Goal: Book appointment/travel/reservation

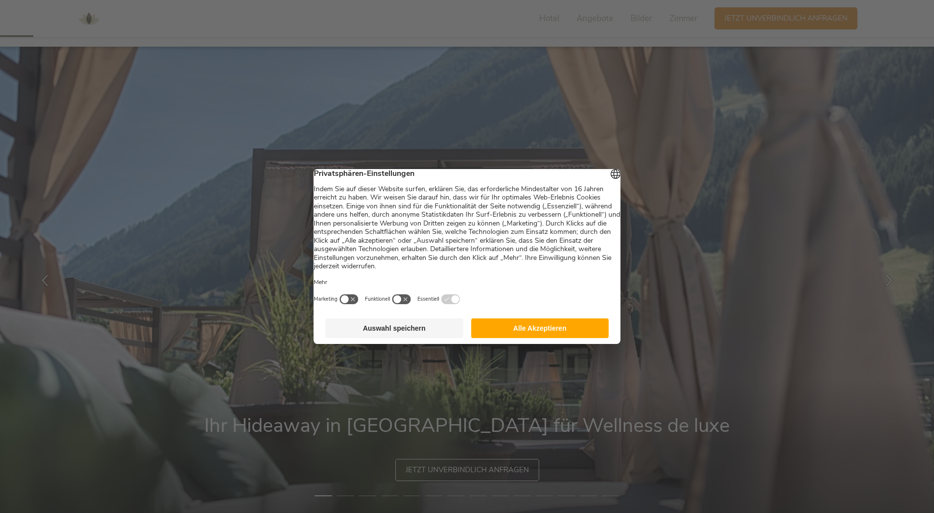
scroll to position [98, 0]
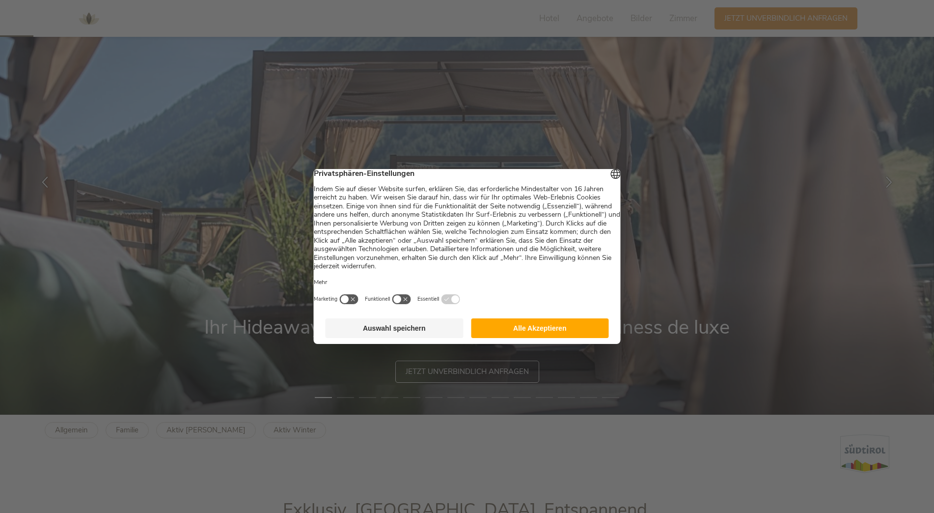
click at [446, 331] on button "Auswahl speichern" at bounding box center [395, 328] width 138 height 20
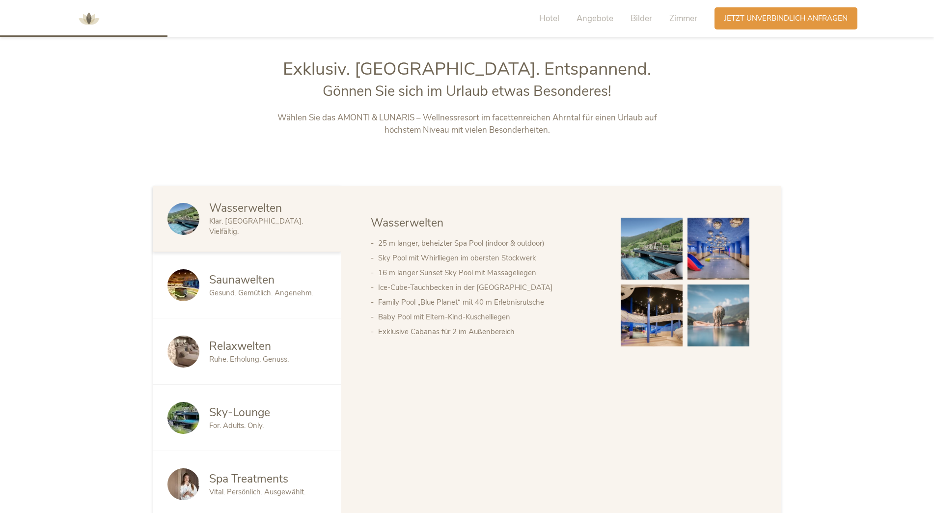
scroll to position [540, 0]
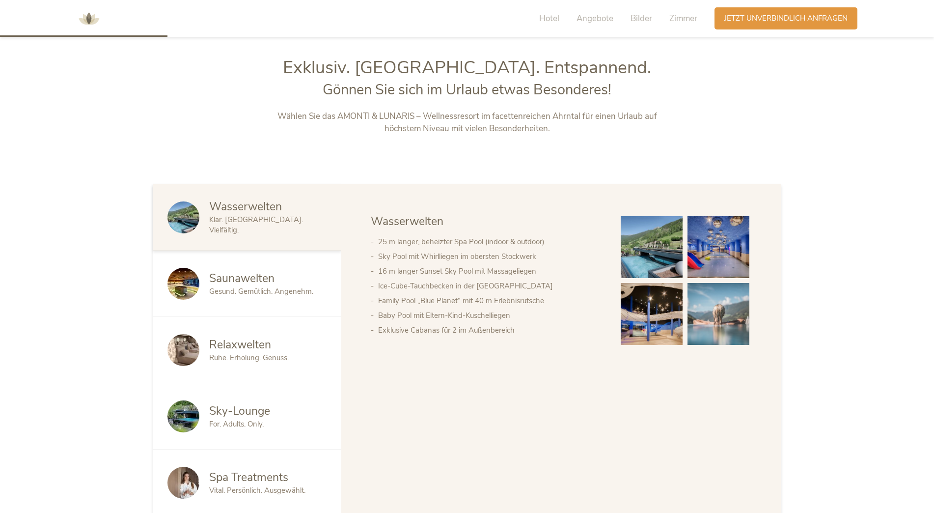
click at [232, 289] on span "Gesund. Gemütlich. Angenehm." at bounding box center [261, 291] width 104 height 10
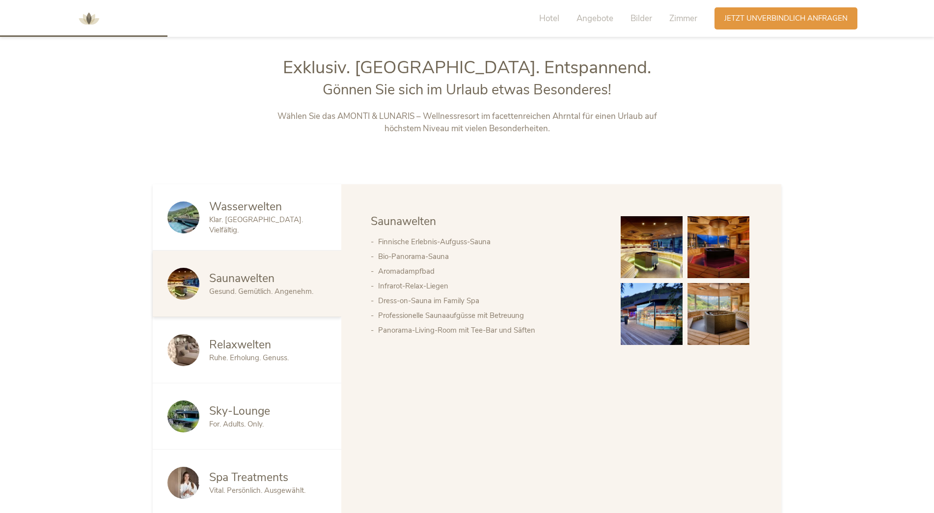
click at [267, 210] on span "Wasserwelten" at bounding box center [245, 206] width 73 height 15
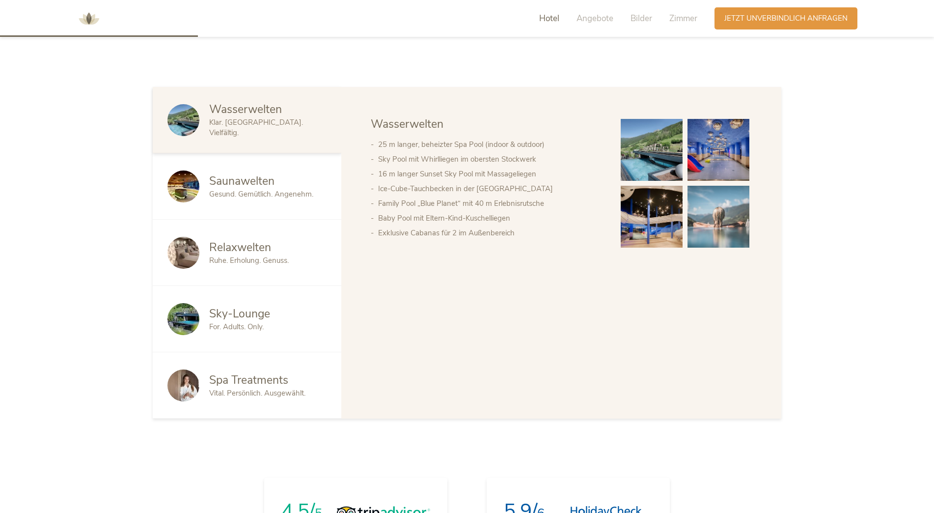
scroll to position [638, 0]
click at [257, 316] on span "Sky-Lounge" at bounding box center [239, 312] width 61 height 15
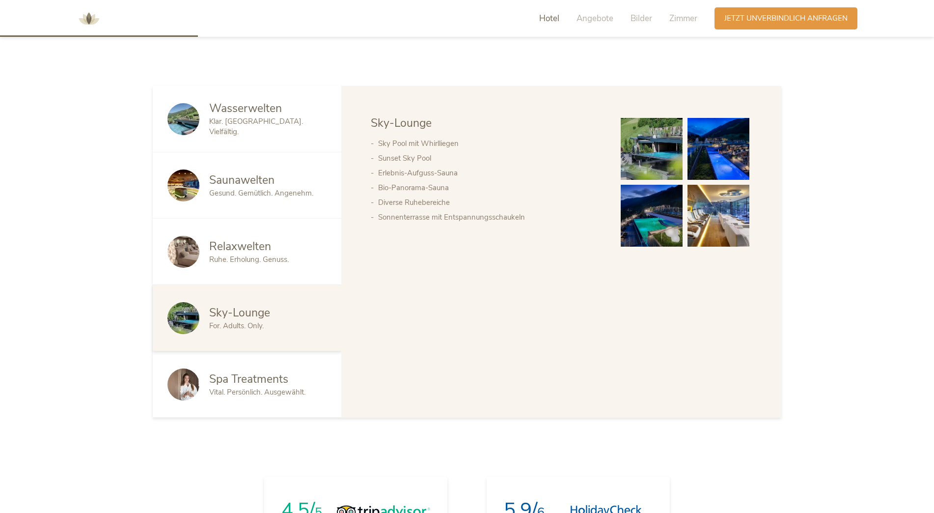
click at [245, 247] on span "Relaxwelten" at bounding box center [240, 246] width 62 height 15
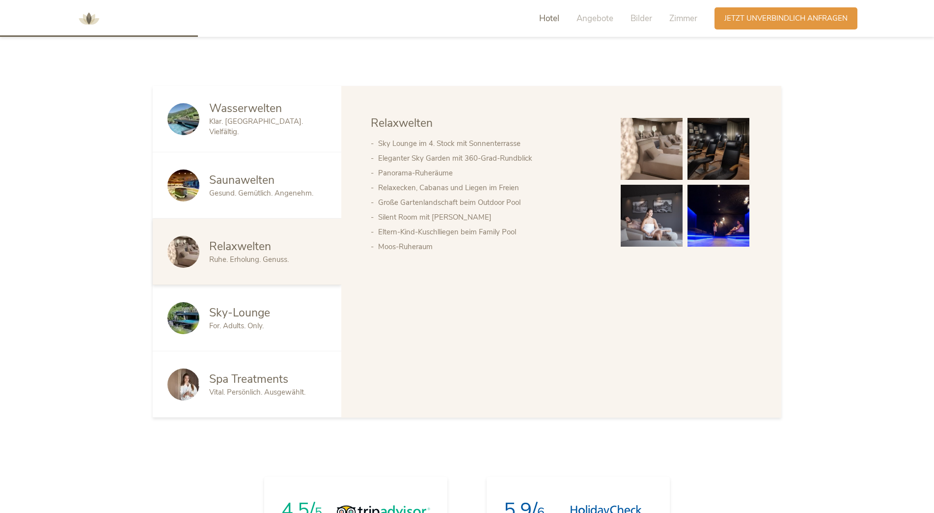
click at [257, 190] on span "Gesund. Gemütlich. Angenehm." at bounding box center [261, 193] width 104 height 10
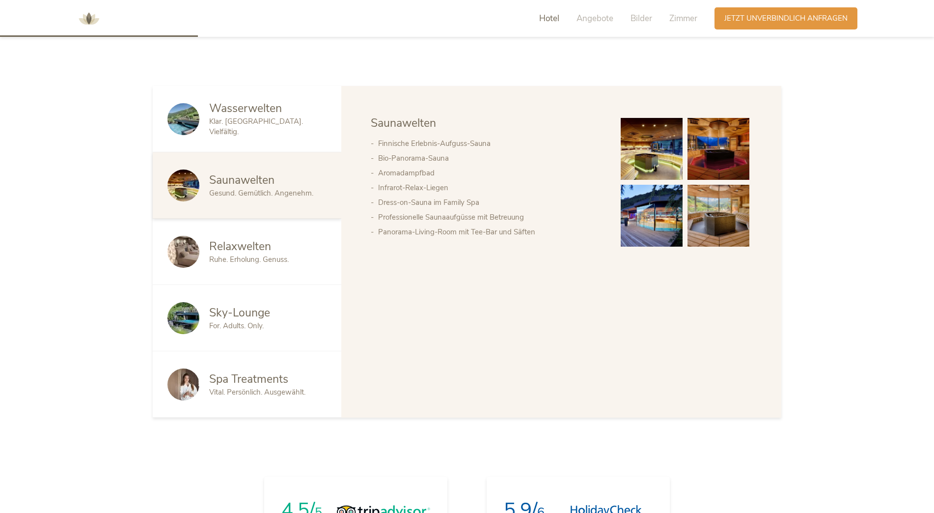
click at [254, 142] on div "Wasserwelten Klar. [GEOGRAPHIC_DATA]. Vielfältig." at bounding box center [247, 119] width 189 height 66
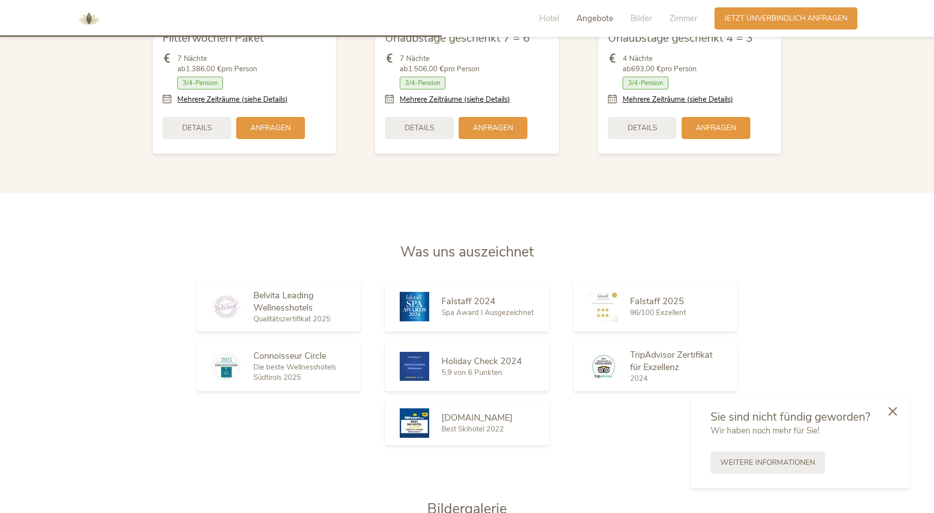
scroll to position [1523, 0]
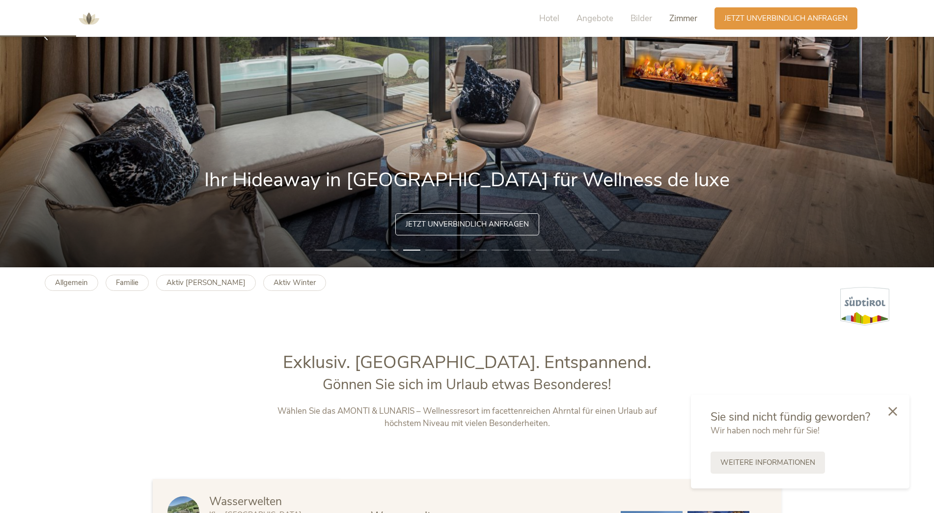
click at [678, 19] on span "Zimmer" at bounding box center [683, 18] width 28 height 11
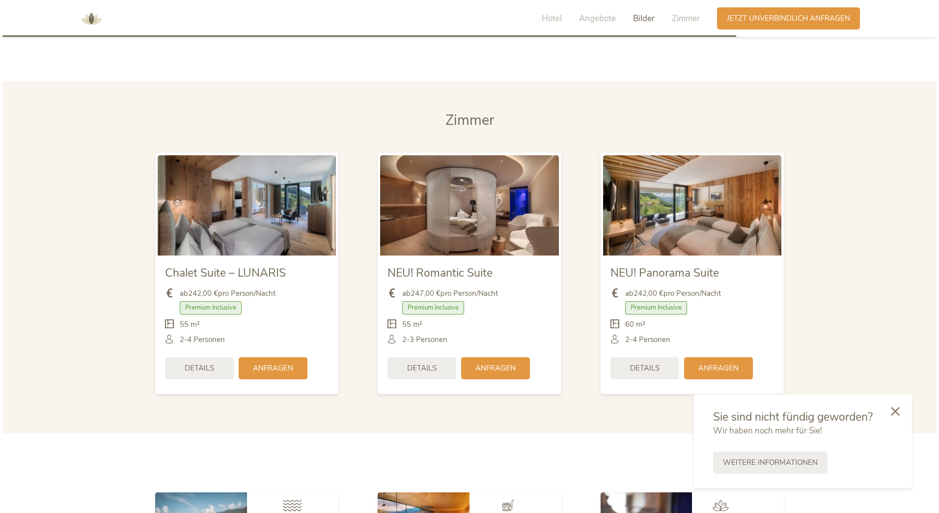
scroll to position [2454, 0]
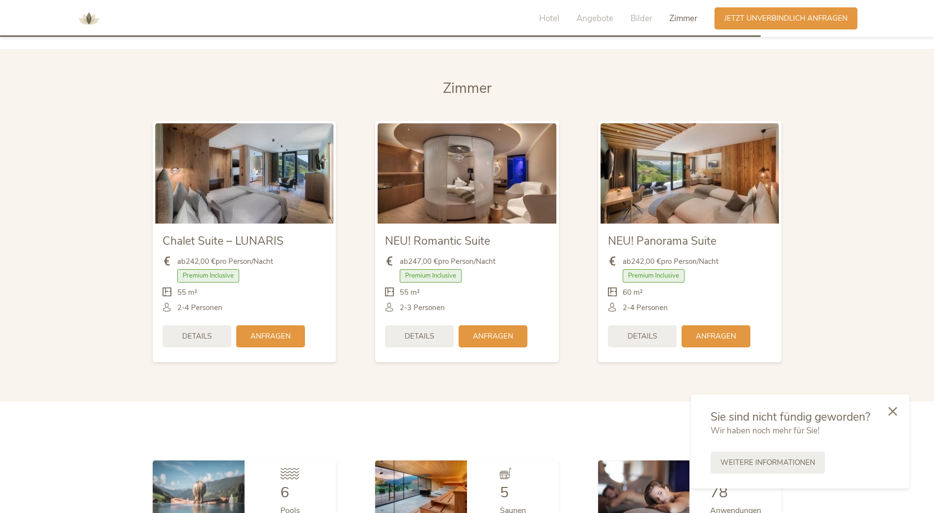
click at [463, 181] on img at bounding box center [467, 173] width 178 height 100
click at [413, 333] on span "Details" at bounding box center [419, 336] width 29 height 10
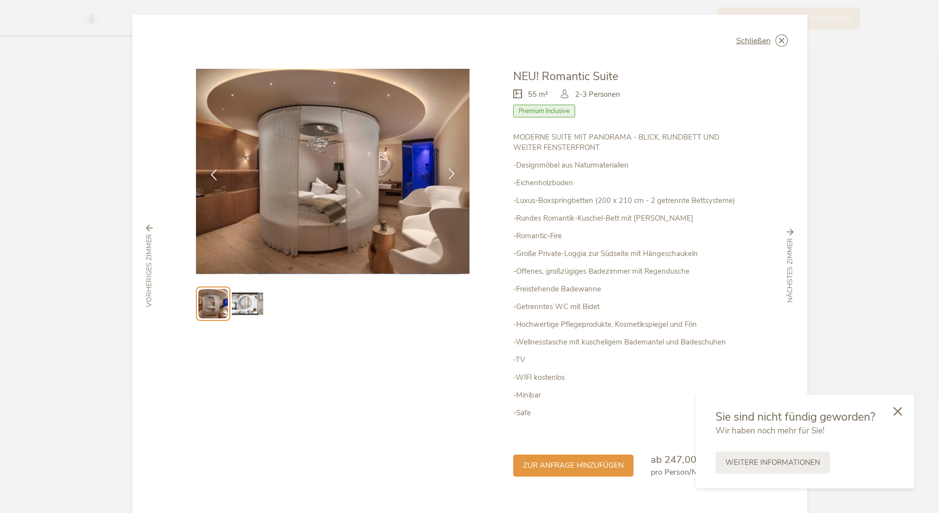
click at [453, 175] on icon at bounding box center [451, 173] width 11 height 11
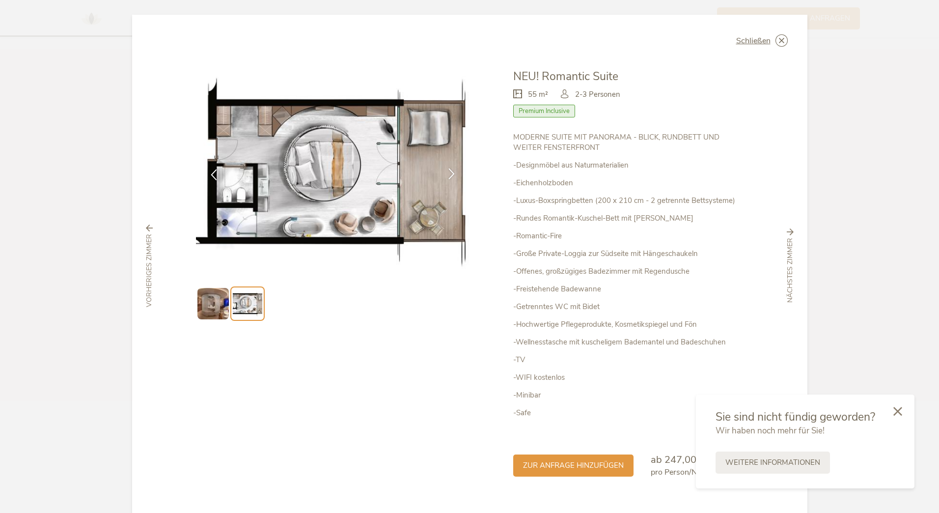
click at [453, 175] on icon at bounding box center [451, 173] width 11 height 11
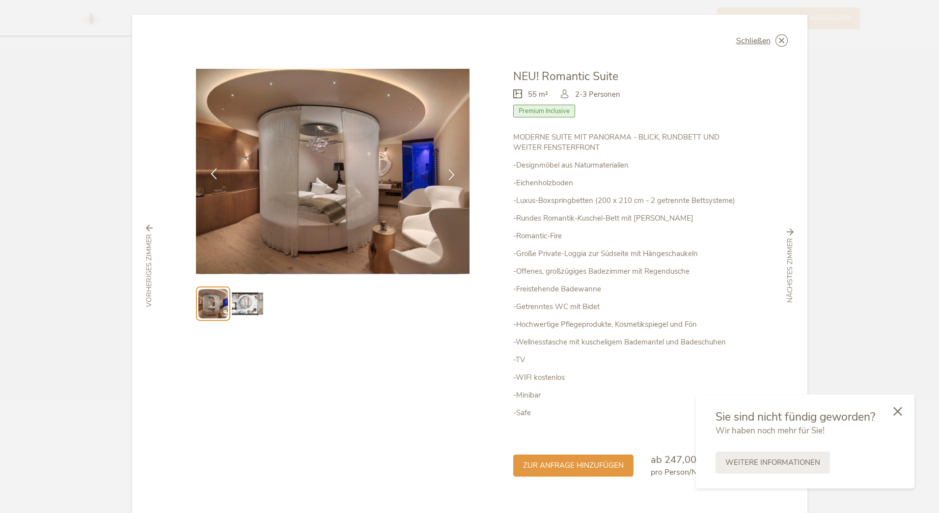
click at [207, 167] on div at bounding box center [213, 174] width 31 height 31
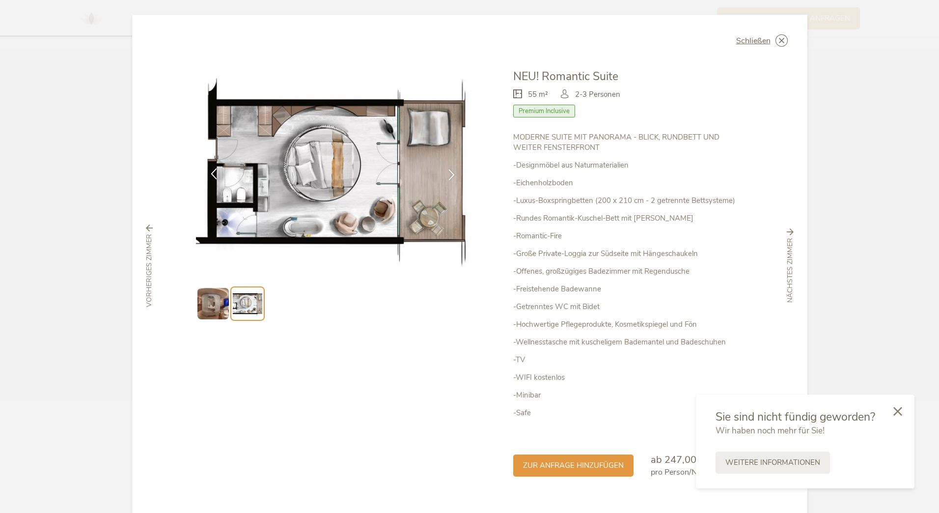
click at [213, 167] on div at bounding box center [213, 174] width 31 height 31
click at [209, 168] on icon at bounding box center [213, 173] width 11 height 11
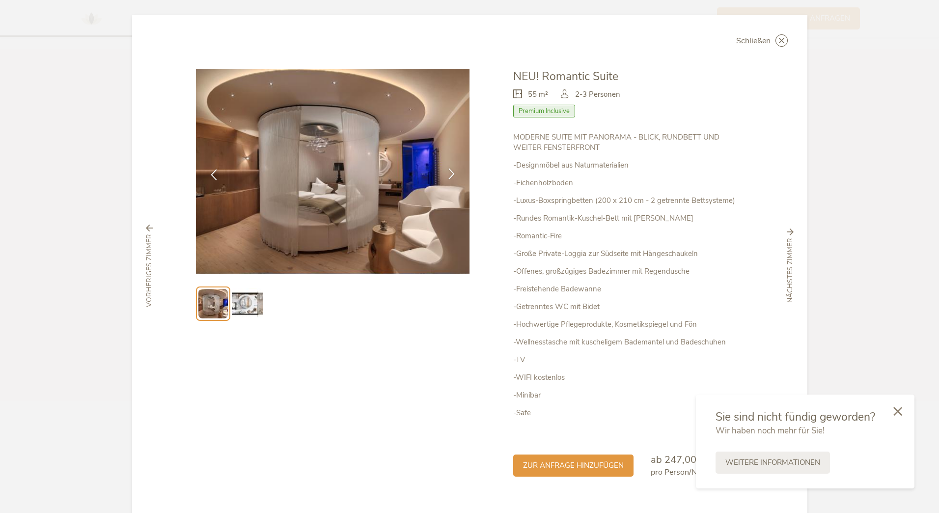
click at [455, 178] on div at bounding box center [451, 174] width 31 height 31
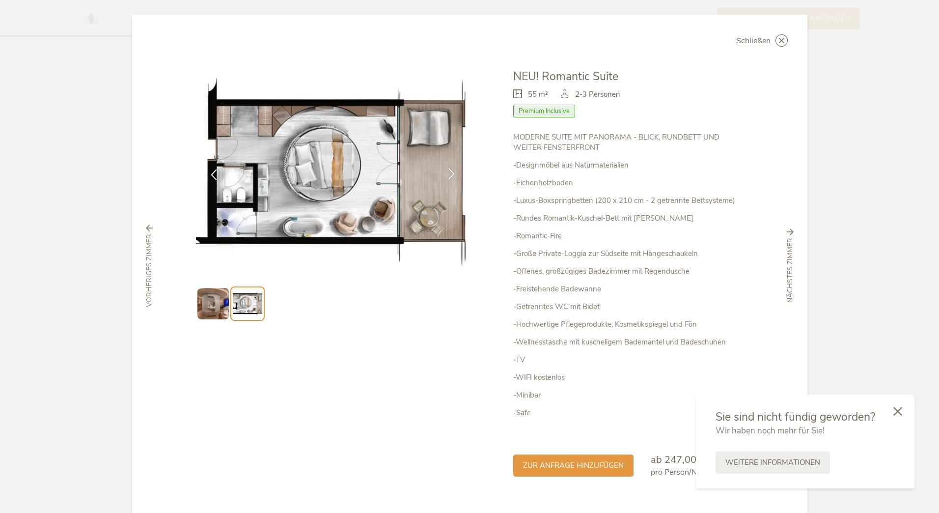
click at [454, 178] on icon at bounding box center [451, 173] width 11 height 11
click at [448, 173] on icon at bounding box center [451, 173] width 11 height 11
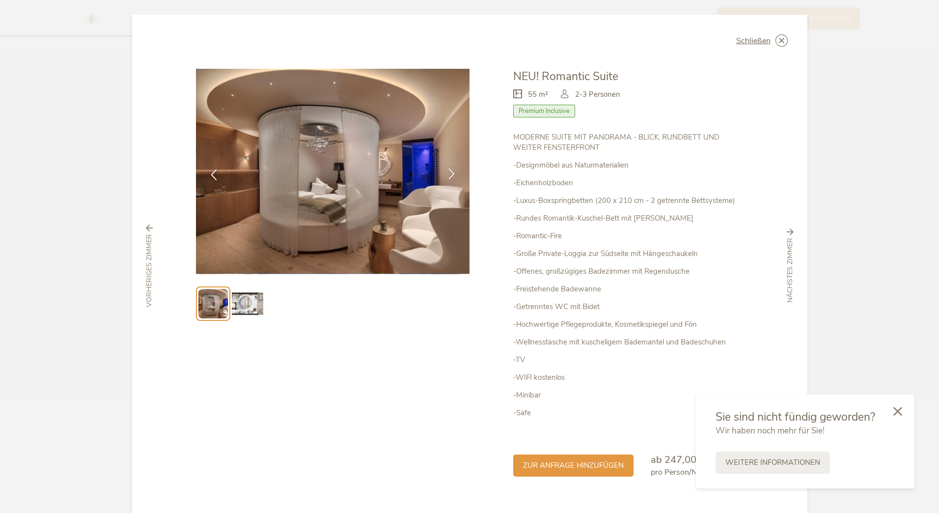
click at [448, 173] on icon at bounding box center [451, 173] width 11 height 11
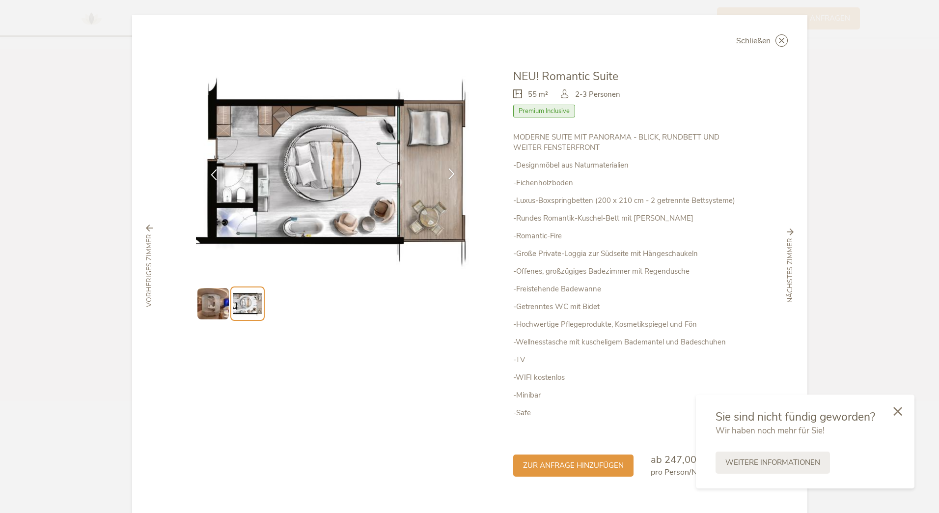
click at [448, 173] on icon at bounding box center [451, 173] width 11 height 11
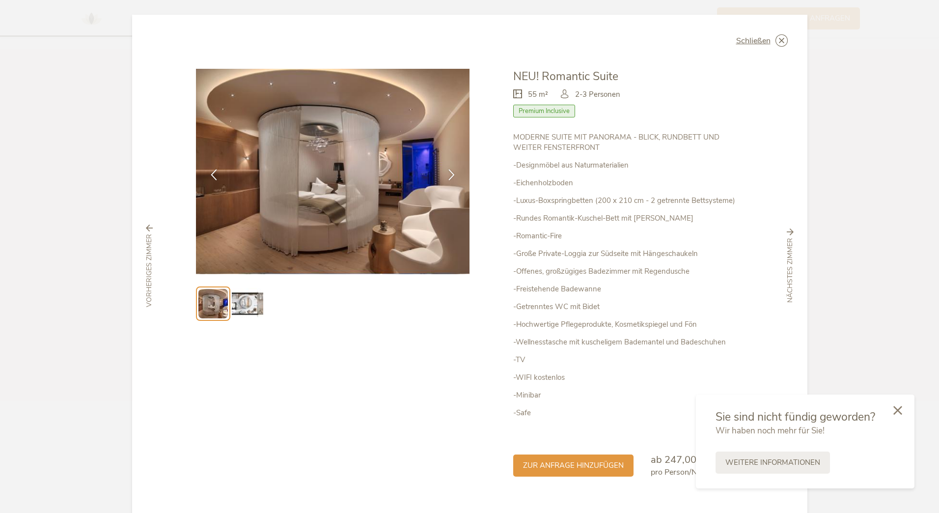
click at [904, 410] on div at bounding box center [897, 410] width 33 height 35
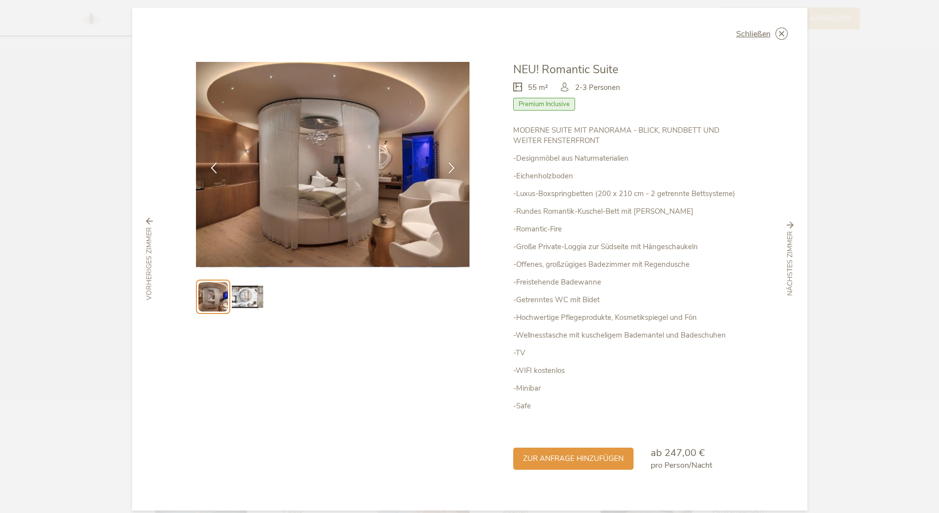
scroll to position [0, 0]
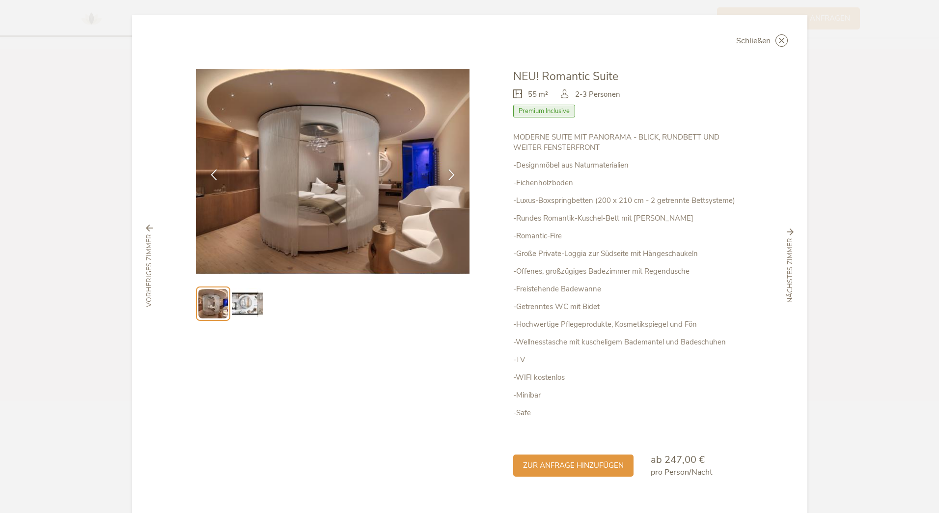
click at [332, 160] on img at bounding box center [333, 171] width 274 height 205
drag, startPoint x: 661, startPoint y: 460, endPoint x: 710, endPoint y: 472, distance: 51.0
click at [710, 472] on div "zur Anfrage hinzufügen ab 247,00 € pro Person/Nacht" at bounding box center [628, 457] width 230 height 42
click at [241, 309] on img at bounding box center [247, 303] width 31 height 31
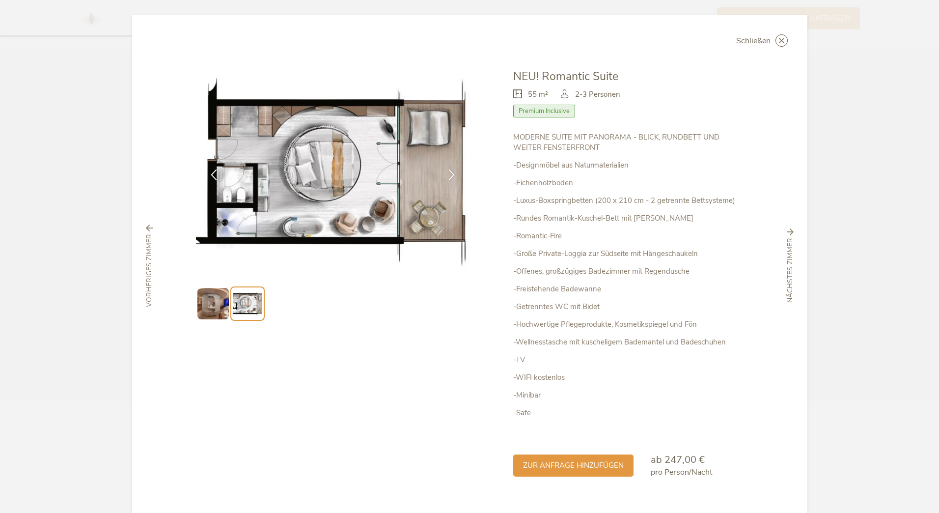
click at [789, 382] on div "Schließen NEU! Romantic Suite 55 m² Premium Inclusive" at bounding box center [469, 266] width 675 height 502
click at [321, 161] on img at bounding box center [333, 171] width 274 height 205
click at [208, 306] on img at bounding box center [212, 303] width 31 height 31
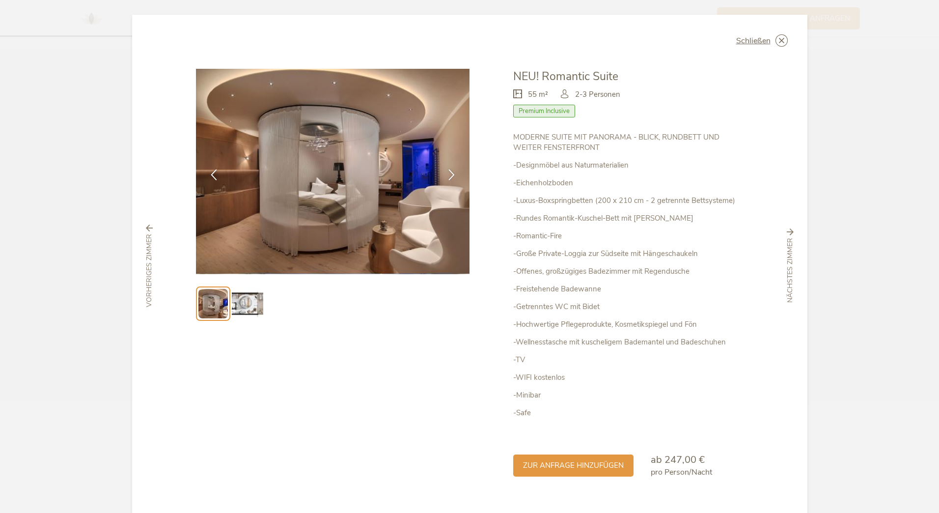
click at [236, 305] on img at bounding box center [247, 303] width 31 height 31
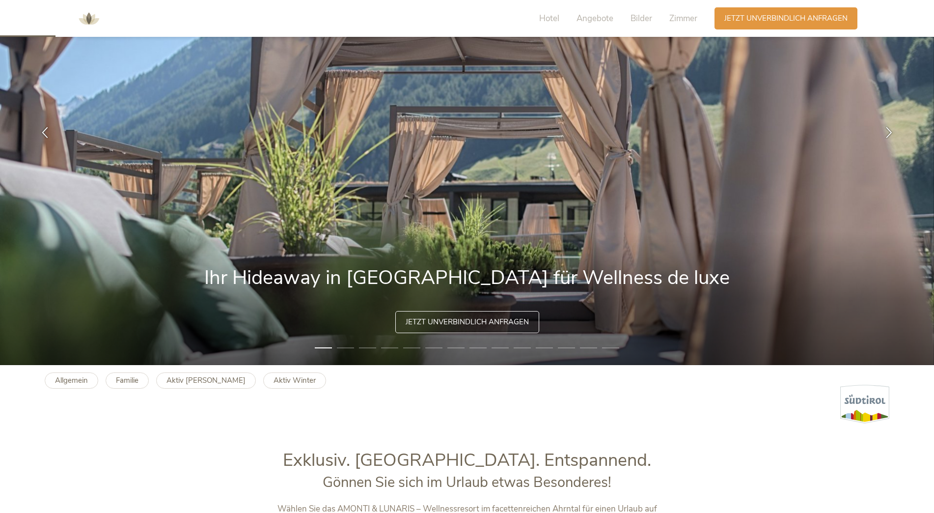
scroll to position [196, 0]
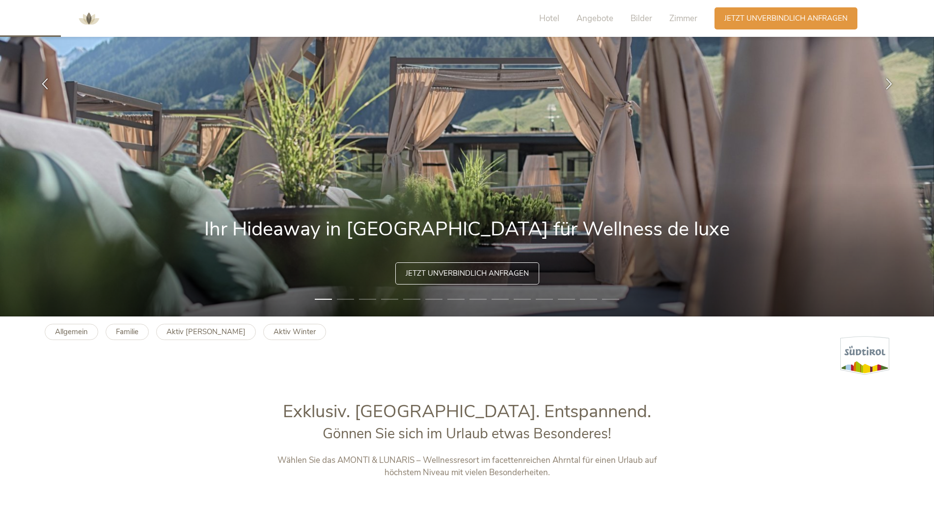
drag, startPoint x: 750, startPoint y: 178, endPoint x: 634, endPoint y: 192, distance: 117.2
click at [636, 192] on img at bounding box center [467, 83] width 934 height 466
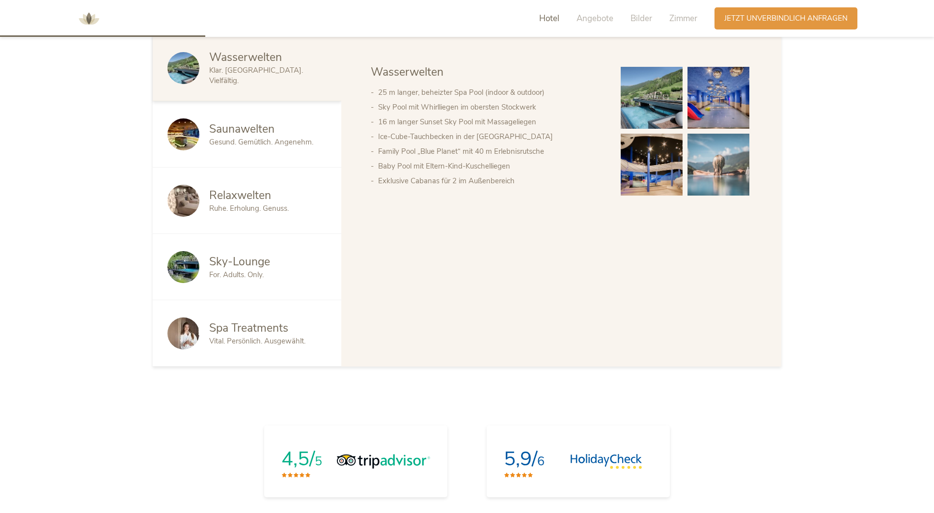
scroll to position [638, 0]
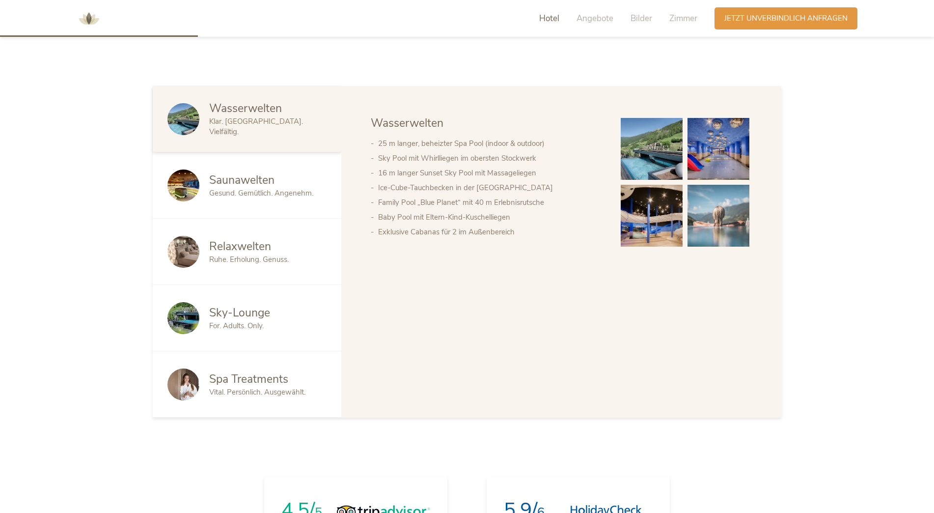
click at [657, 160] on img at bounding box center [652, 149] width 62 height 62
click at [269, 209] on div "Saunawelten Gesund. Gemütlich. Angenehm." at bounding box center [247, 185] width 189 height 66
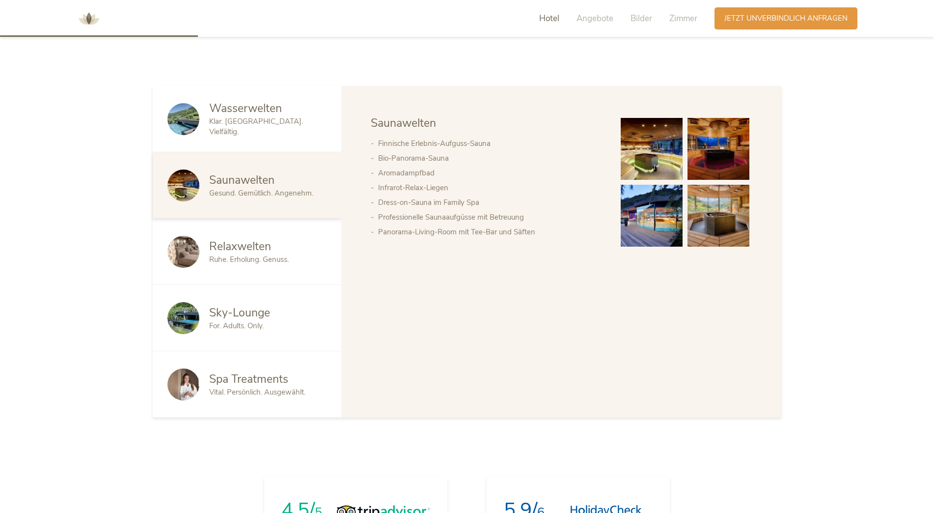
click at [653, 158] on img at bounding box center [652, 149] width 62 height 62
click at [238, 258] on span "Ruhe. Erholung. Genuss." at bounding box center [249, 259] width 80 height 10
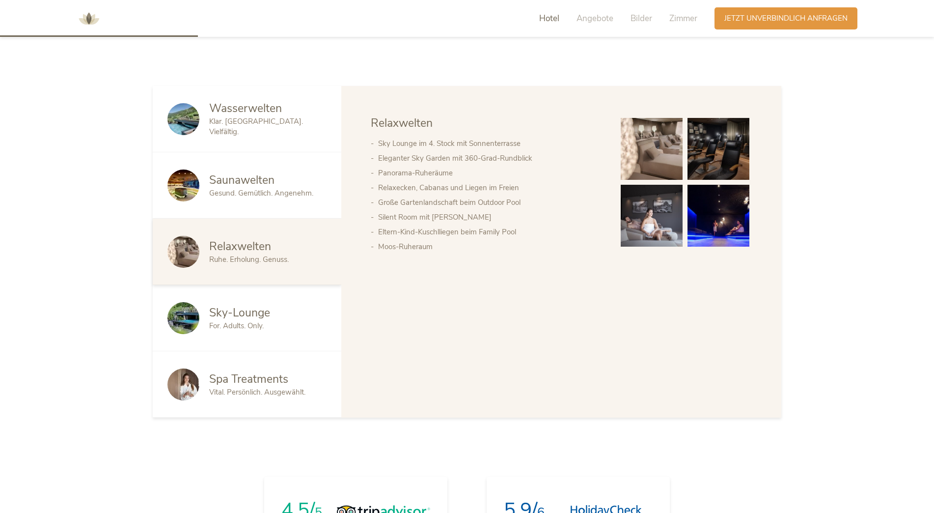
click at [650, 143] on img at bounding box center [652, 149] width 62 height 62
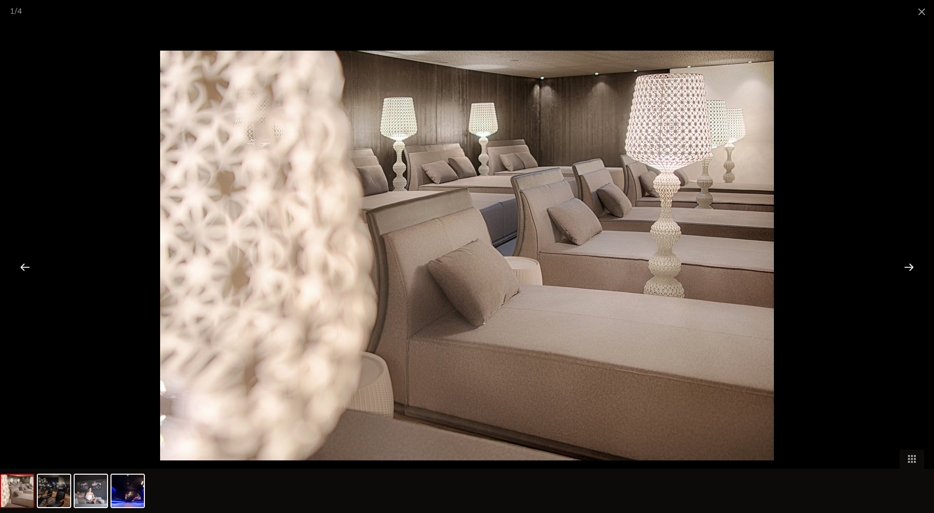
drag, startPoint x: 521, startPoint y: 199, endPoint x: 845, endPoint y: 180, distance: 325.2
click at [845, 179] on div at bounding box center [467, 256] width 934 height 513
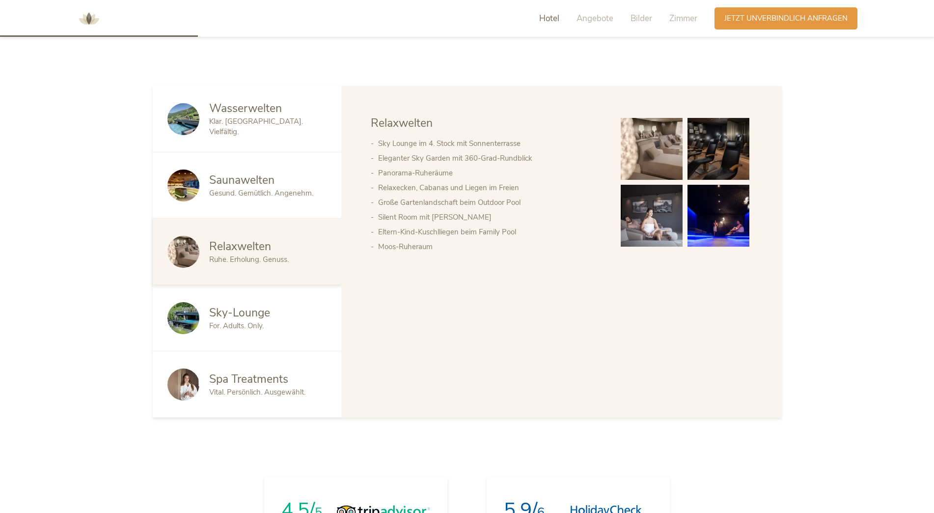
click at [739, 226] on img at bounding box center [719, 216] width 62 height 62
click at [224, 327] on span "For. Adults. Only." at bounding box center [236, 326] width 55 height 10
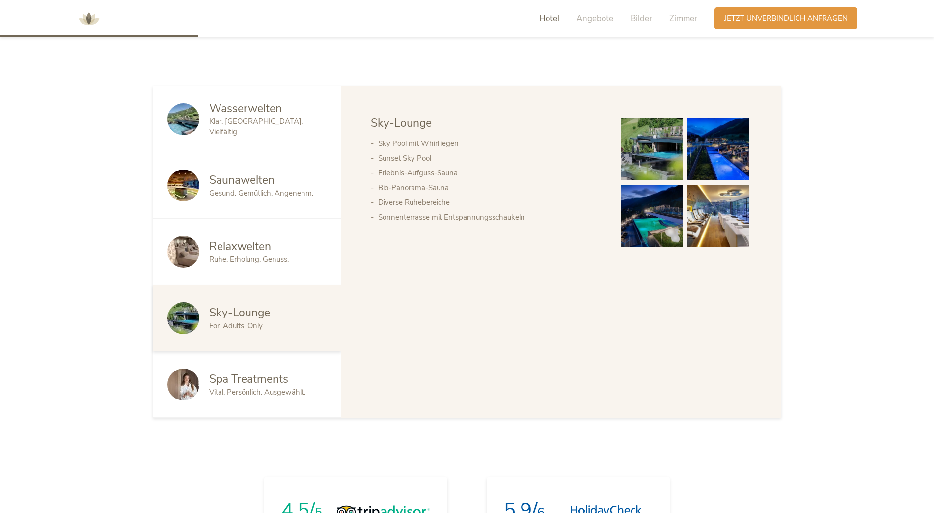
click at [641, 156] on img at bounding box center [652, 149] width 62 height 62
click at [251, 381] on span "Spa Treatments" at bounding box center [248, 378] width 79 height 15
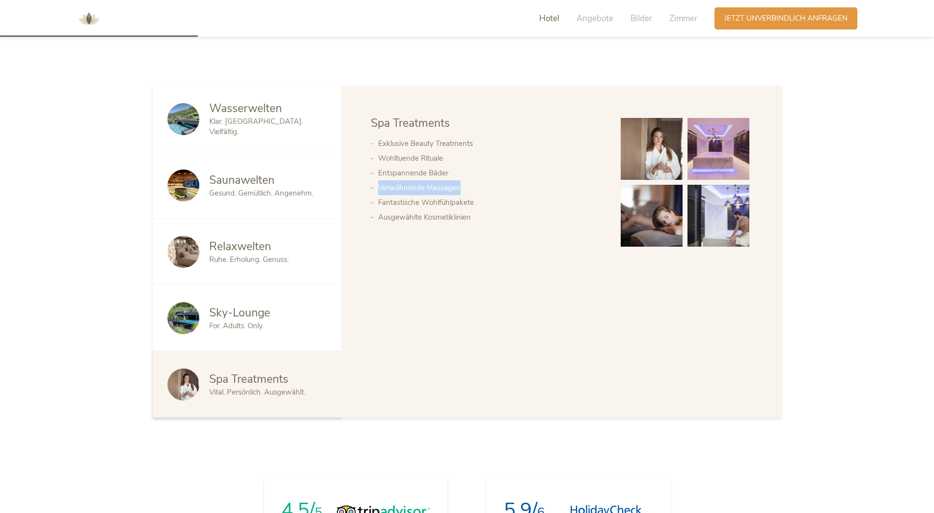
drag, startPoint x: 461, startPoint y: 187, endPoint x: 360, endPoint y: 188, distance: 101.2
click at [360, 188] on div "Wasserwelten Saunawelten Relaxwelten Sky-Lounge Spa Treatments Wasserwelten 25 …" at bounding box center [561, 252] width 440 height 332
click at [522, 363] on div "Wasserwelten Saunawelten Relaxwelten Sky-Lounge Spa Treatments Wasserwelten 25 …" at bounding box center [561, 252] width 440 height 332
click at [262, 122] on span "Klar. [GEOGRAPHIC_DATA]. Vielfältig." at bounding box center [256, 126] width 94 height 20
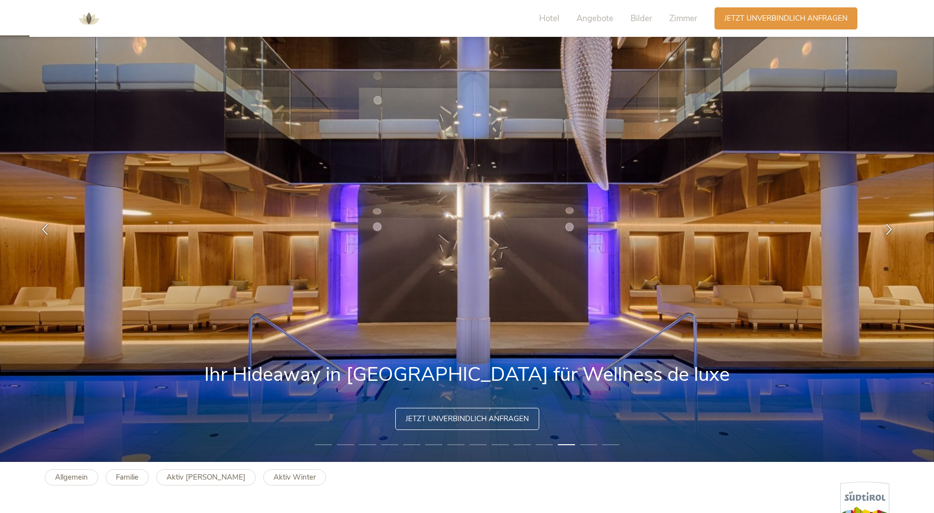
scroll to position [98, 0]
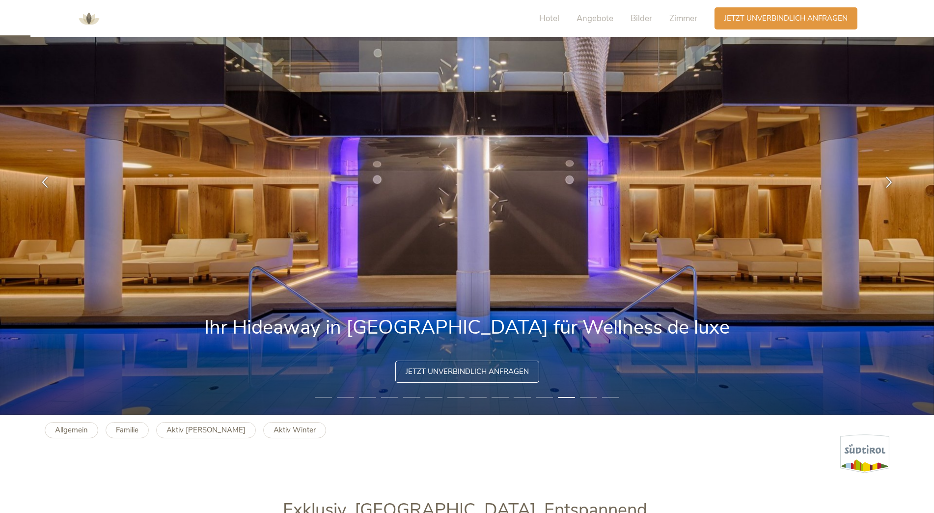
drag, startPoint x: 621, startPoint y: 253, endPoint x: 560, endPoint y: 254, distance: 60.4
click at [545, 251] on img at bounding box center [467, 181] width 934 height 466
click at [585, 399] on li "13" at bounding box center [588, 397] width 17 height 10
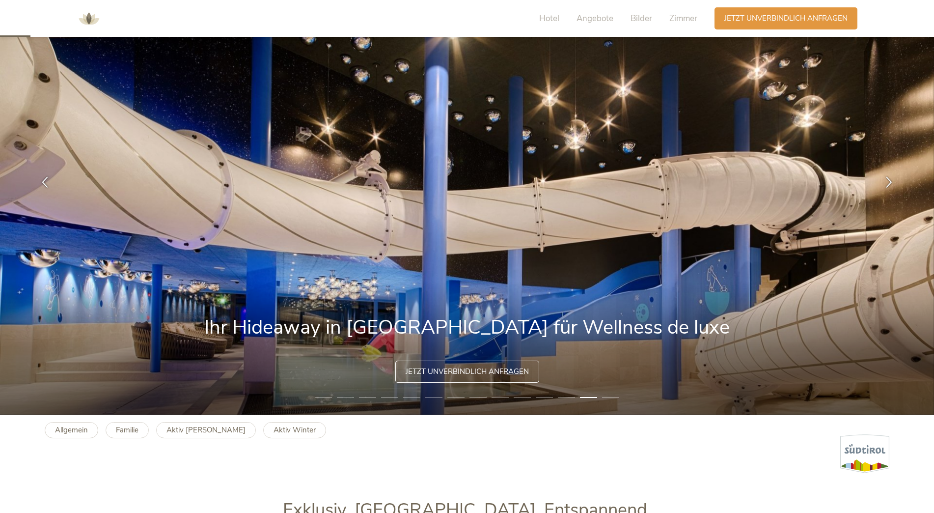
click at [610, 401] on li "14" at bounding box center [610, 397] width 17 height 10
click at [322, 394] on li "1" at bounding box center [323, 397] width 17 height 10
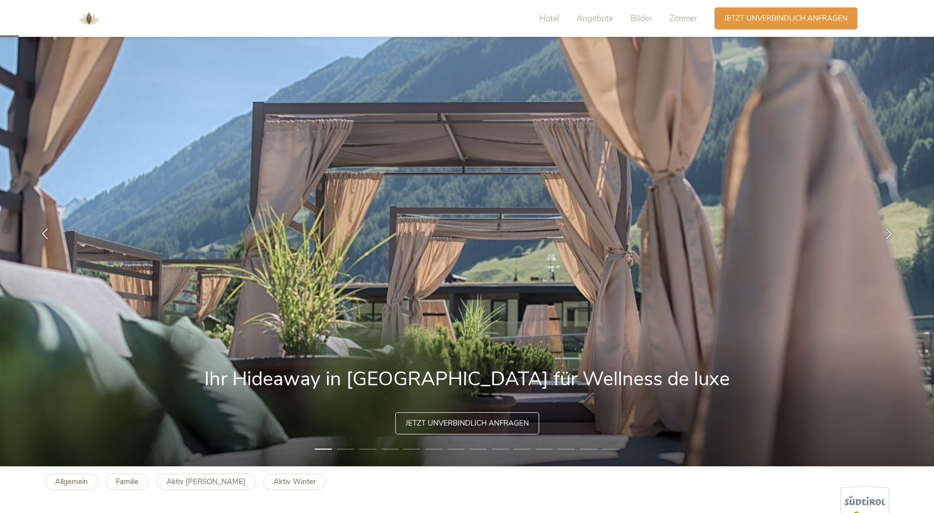
scroll to position [0, 0]
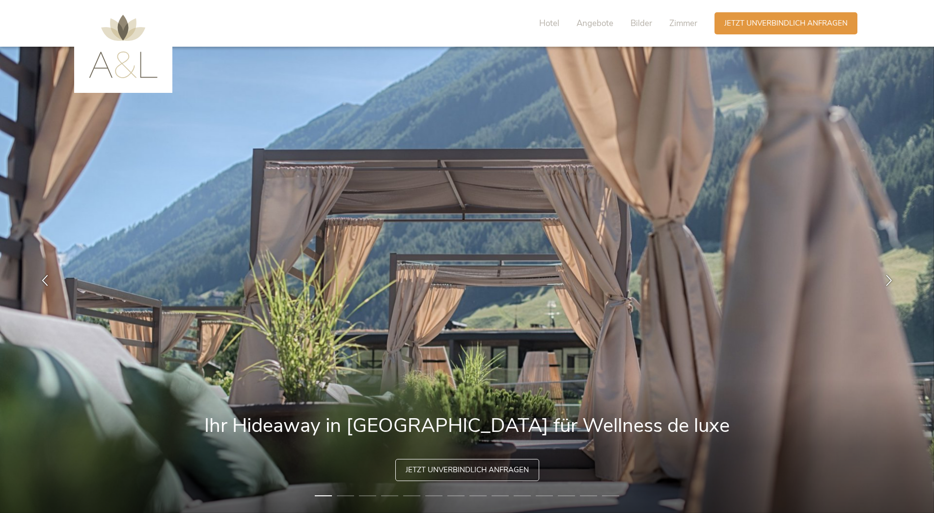
click at [431, 154] on img at bounding box center [467, 280] width 934 height 466
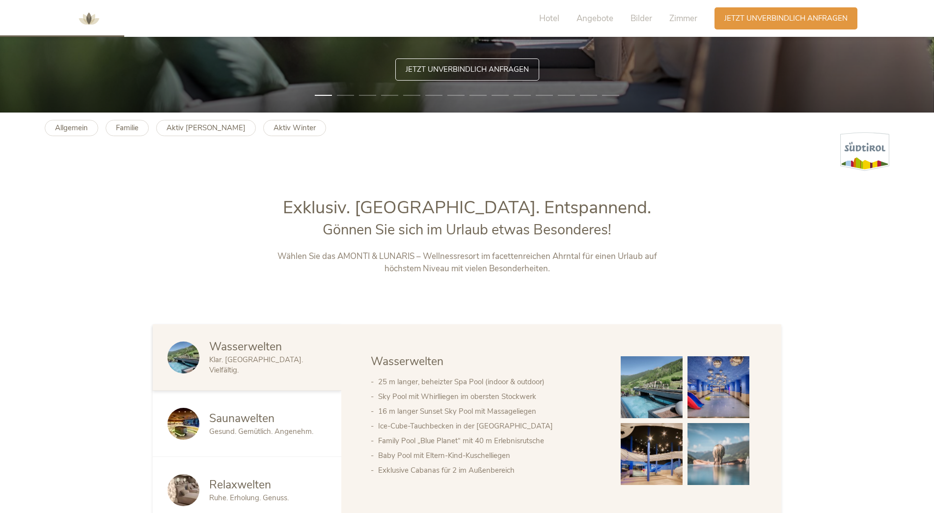
scroll to position [295, 0]
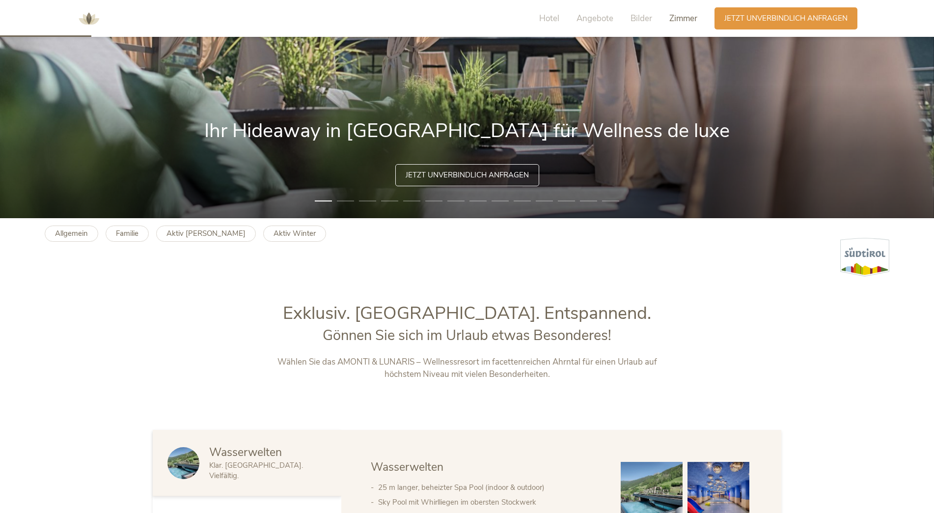
click at [687, 14] on span "Zimmer" at bounding box center [683, 18] width 28 height 11
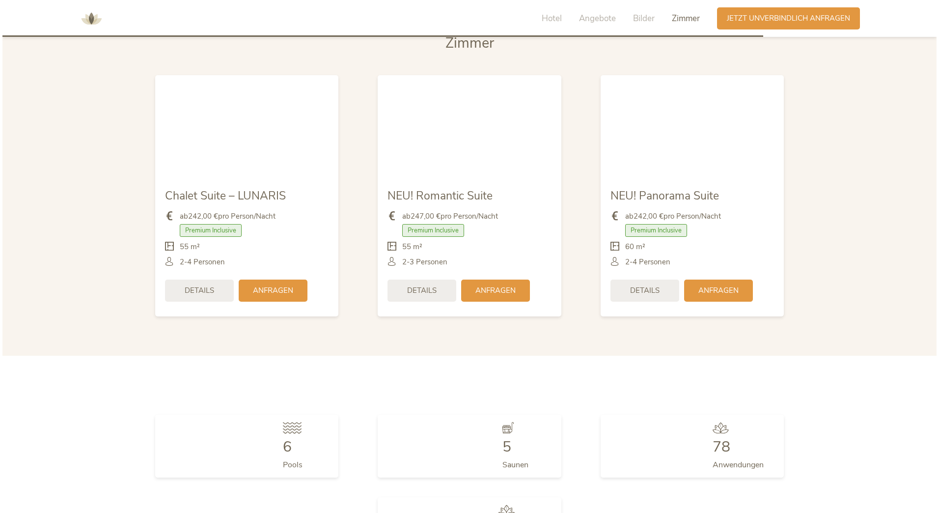
scroll to position [2552, 0]
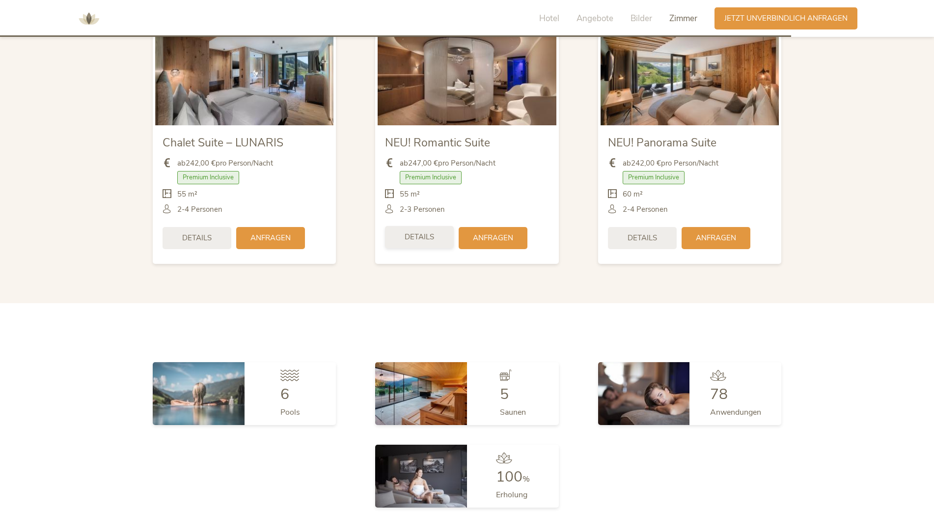
click at [426, 234] on span "Details" at bounding box center [419, 237] width 29 height 10
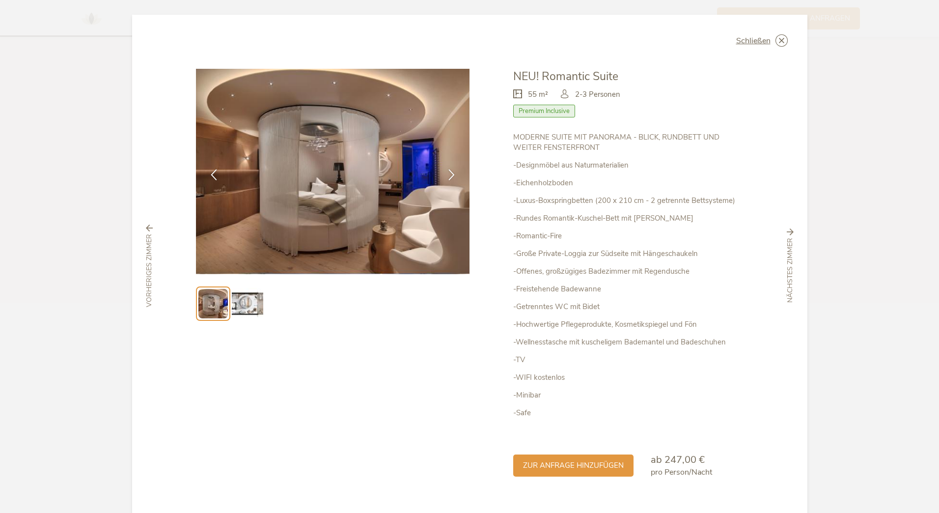
click at [226, 299] on li at bounding box center [213, 303] width 34 height 34
click at [243, 300] on img at bounding box center [247, 303] width 31 height 31
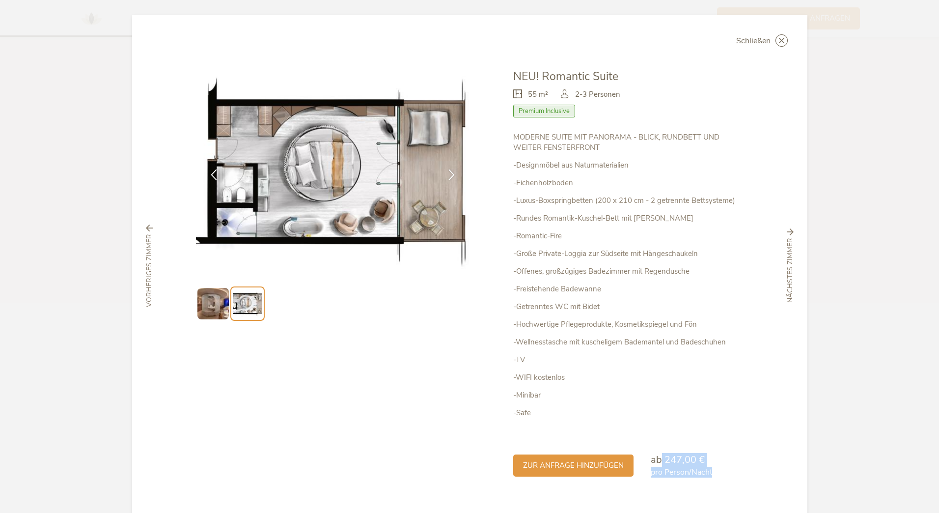
drag, startPoint x: 657, startPoint y: 460, endPoint x: 727, endPoint y: 473, distance: 70.9
click at [727, 473] on div "zur Anfrage hinzufügen ab 247,00 € pro Person/Nacht" at bounding box center [628, 457] width 230 height 42
click at [344, 321] on div at bounding box center [333, 273] width 274 height 409
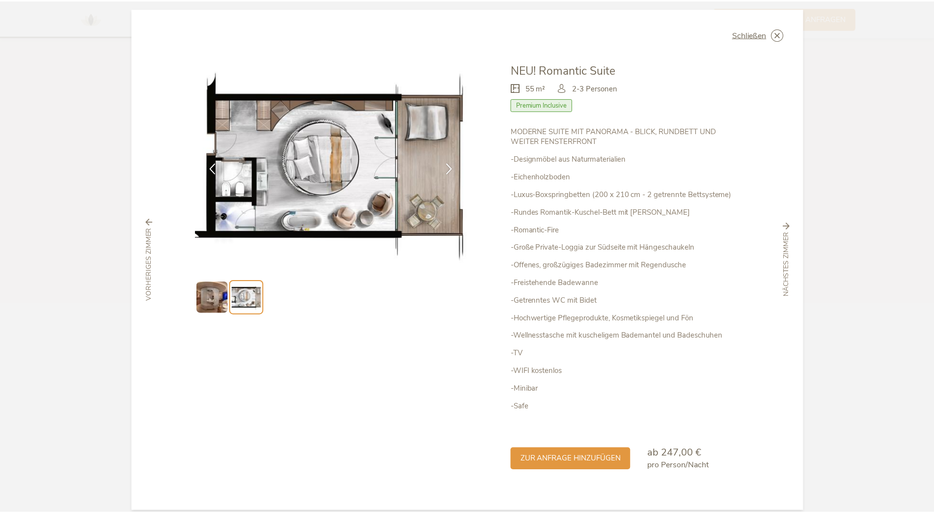
scroll to position [0, 0]
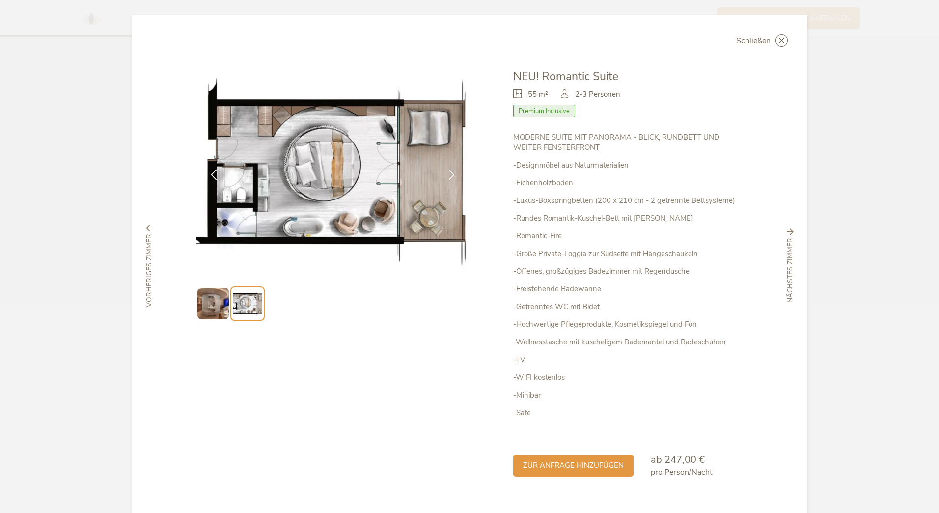
drag, startPoint x: 389, startPoint y: 379, endPoint x: 364, endPoint y: 339, distance: 47.3
drag, startPoint x: 334, startPoint y: 309, endPoint x: 341, endPoint y: 300, distance: 11.3
click at [745, 39] on span "Schließen" at bounding box center [753, 41] width 34 height 8
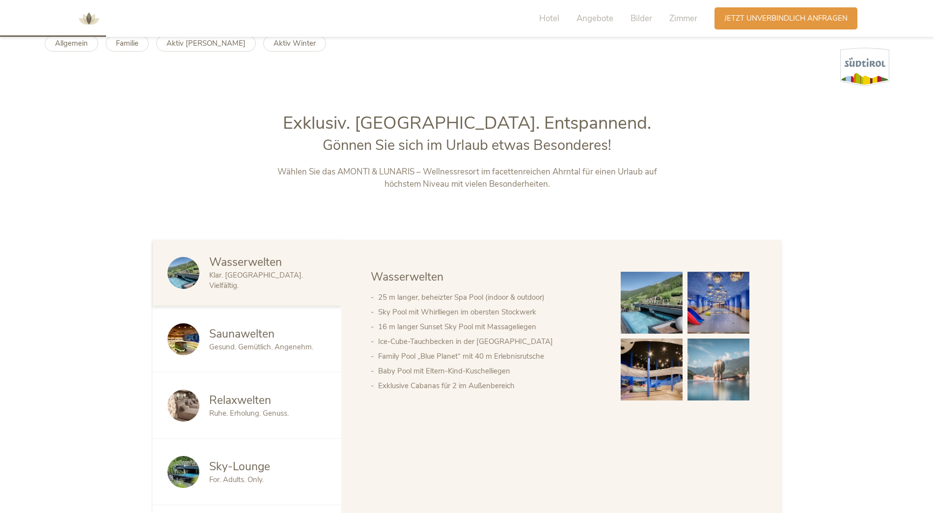
scroll to position [587, 0]
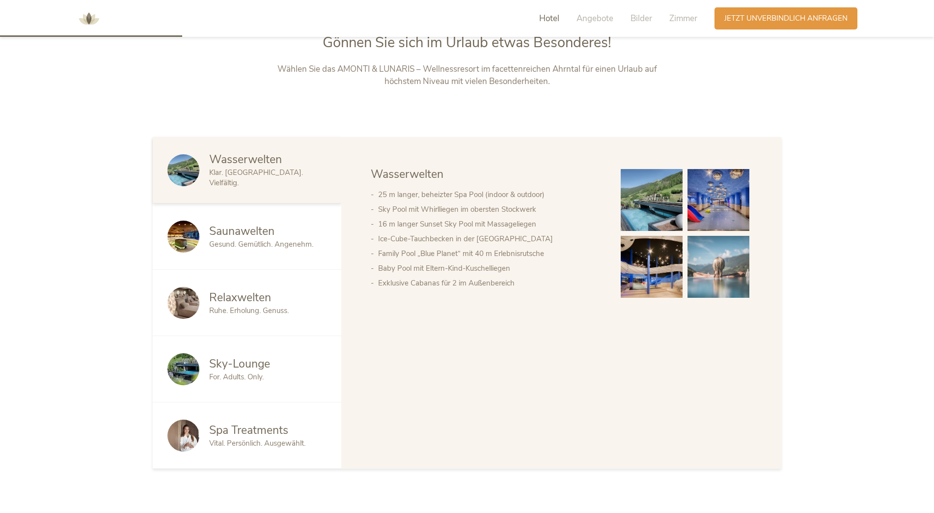
click at [673, 199] on img at bounding box center [652, 200] width 62 height 62
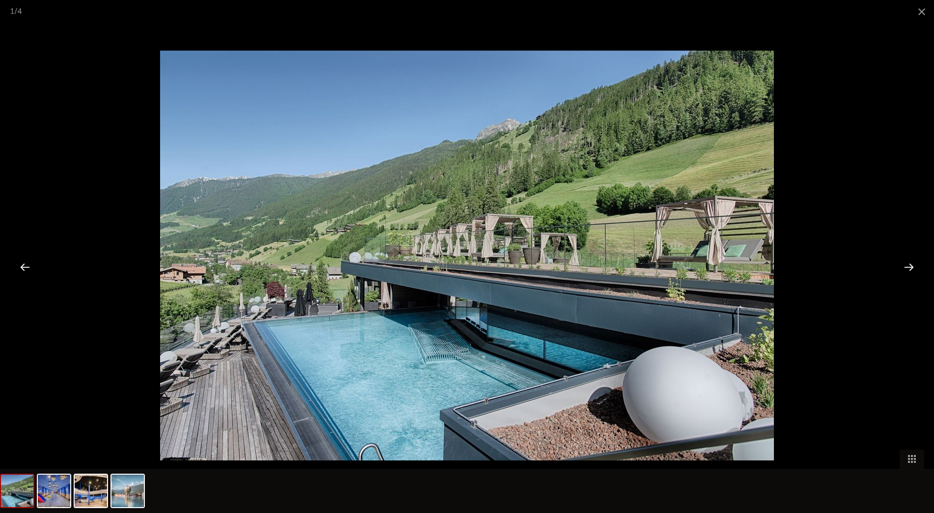
scroll to position [686, 0]
click at [916, 267] on div at bounding box center [909, 266] width 30 height 30
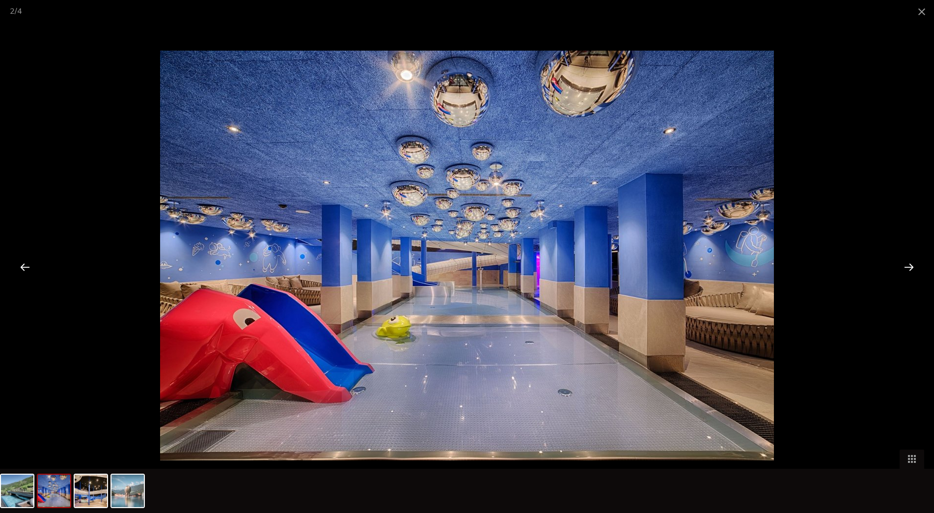
click at [916, 267] on div at bounding box center [909, 266] width 30 height 30
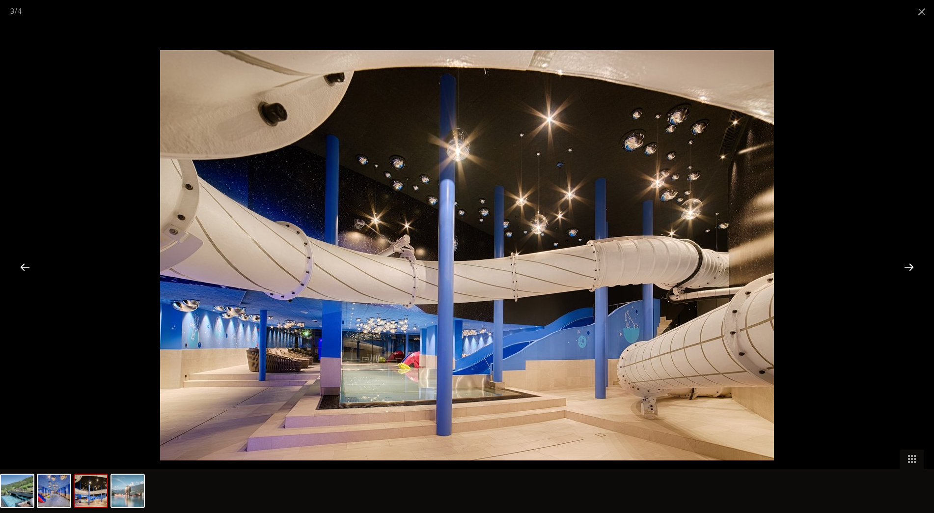
click at [913, 268] on div at bounding box center [909, 266] width 30 height 30
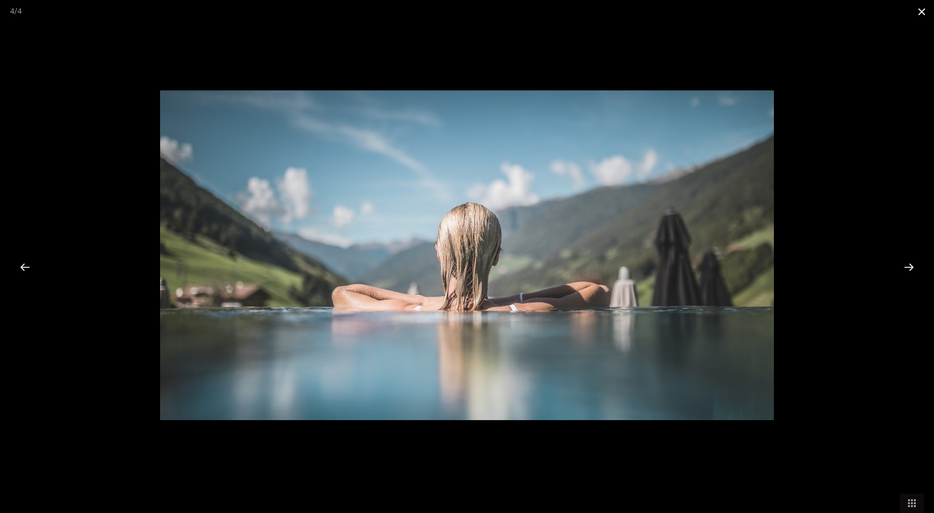
click at [919, 8] on span at bounding box center [922, 11] width 25 height 23
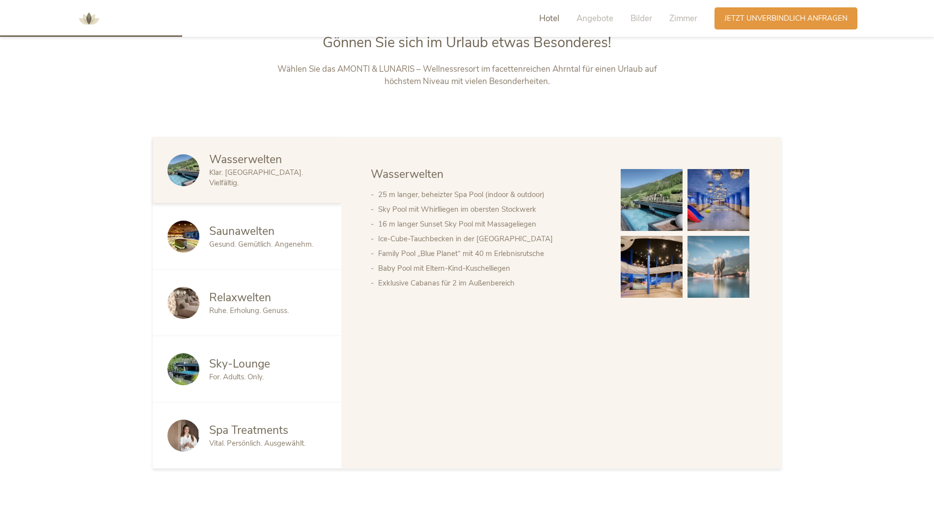
click at [270, 217] on div "Saunawelten Gesund. Gemütlich. Angenehm." at bounding box center [247, 236] width 189 height 66
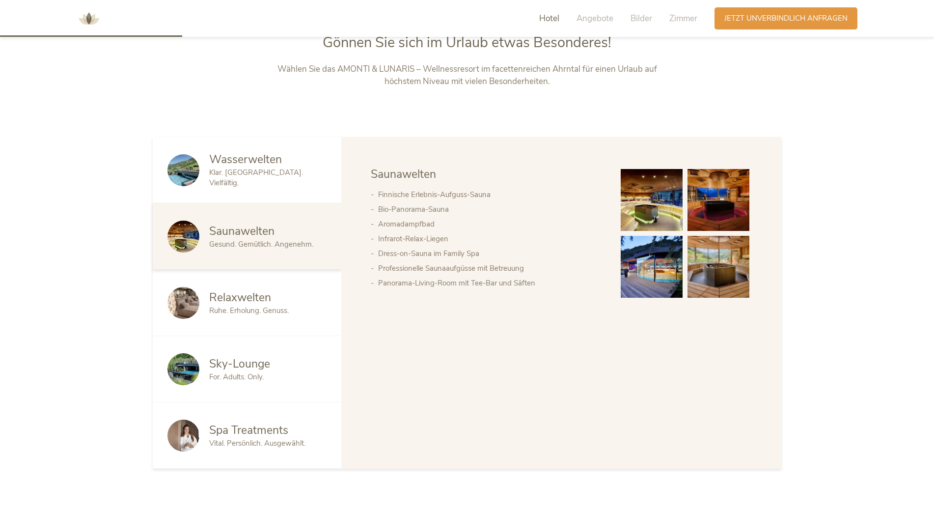
click at [670, 195] on img at bounding box center [652, 200] width 62 height 62
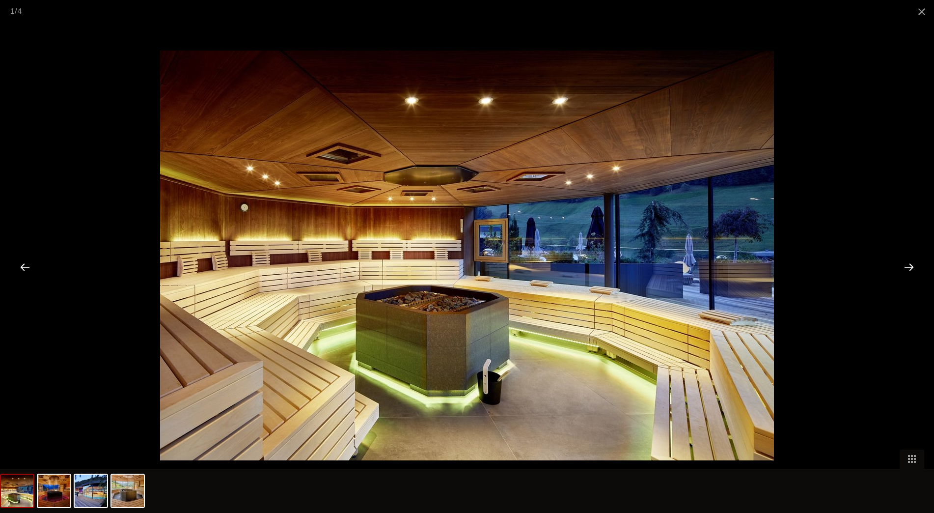
click at [911, 270] on div at bounding box center [909, 266] width 30 height 30
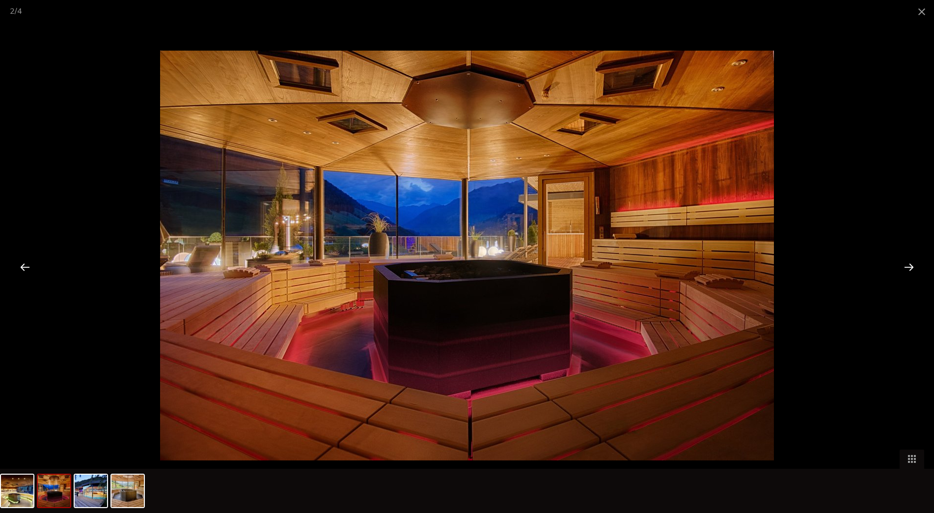
click at [904, 266] on div at bounding box center [909, 266] width 30 height 30
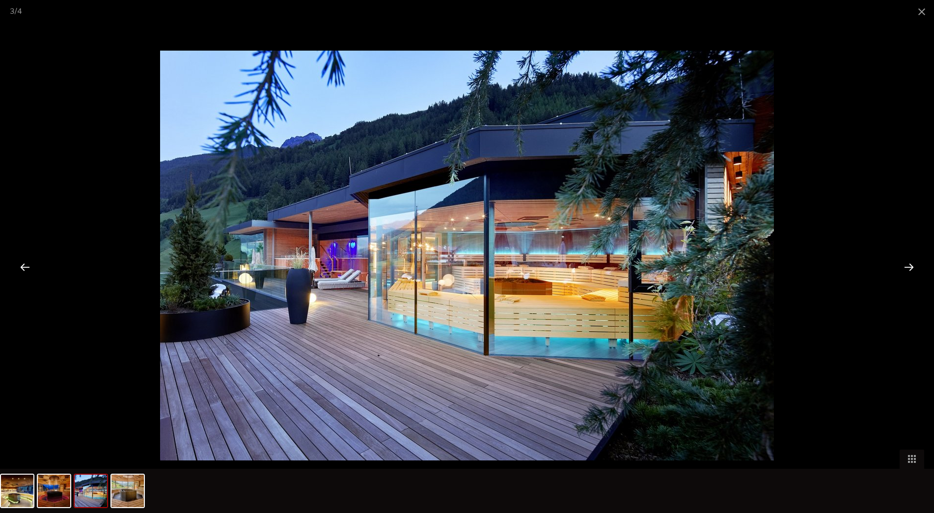
click at [904, 266] on div at bounding box center [909, 266] width 30 height 30
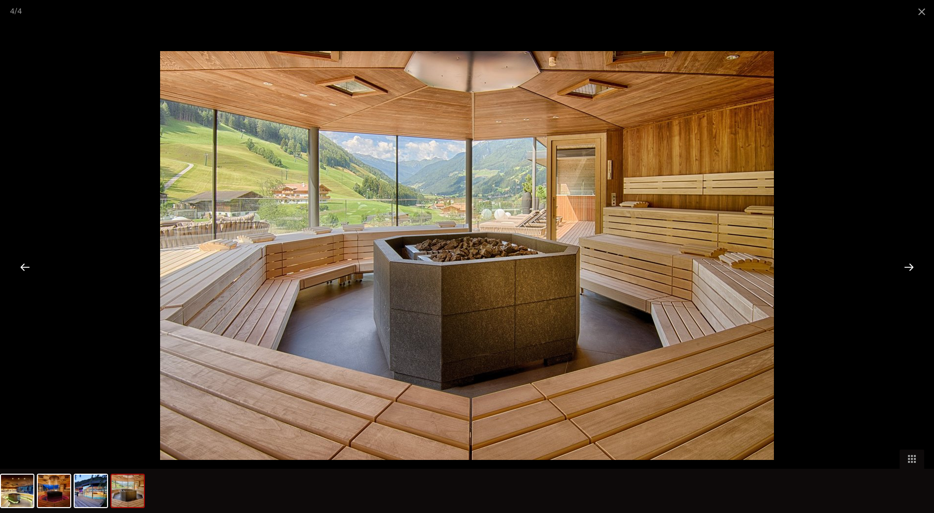
click at [904, 266] on div at bounding box center [909, 266] width 30 height 30
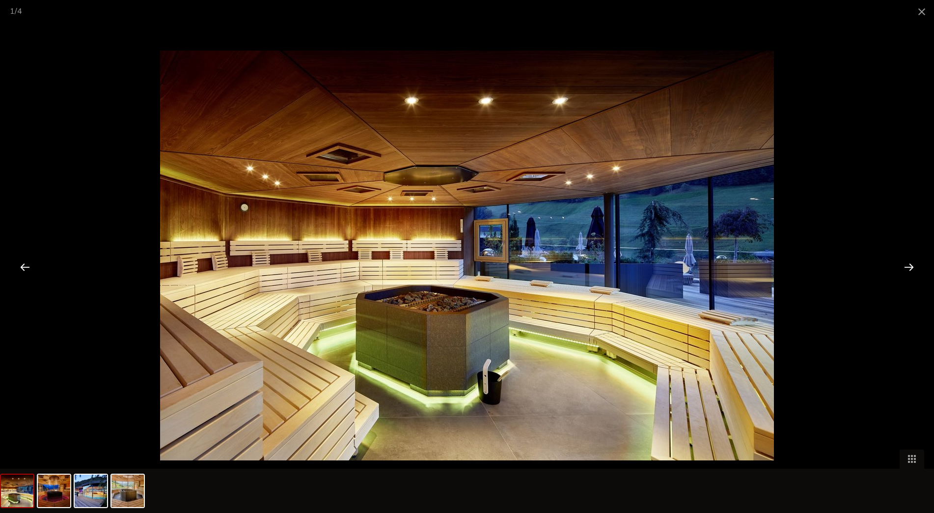
click at [904, 266] on div at bounding box center [909, 266] width 30 height 30
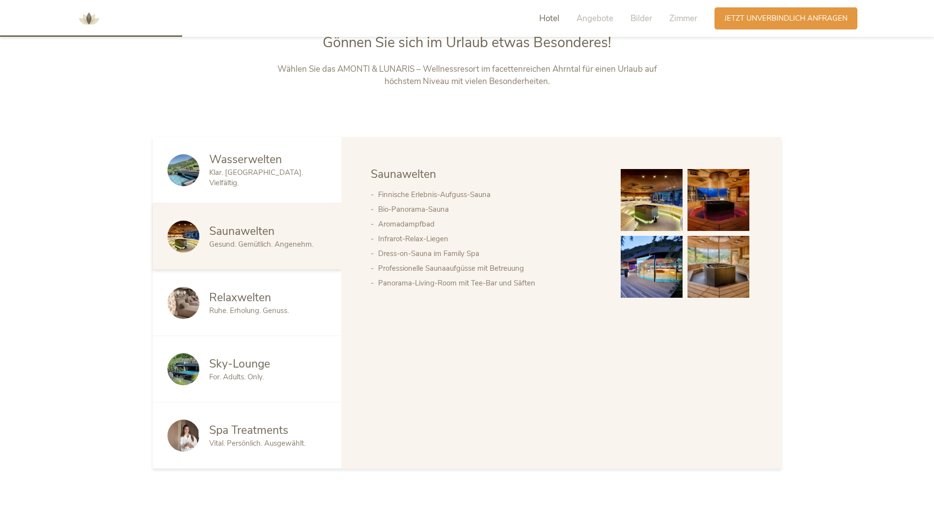
click at [288, 305] on div "Relaxwelten" at bounding box center [267, 298] width 117 height 16
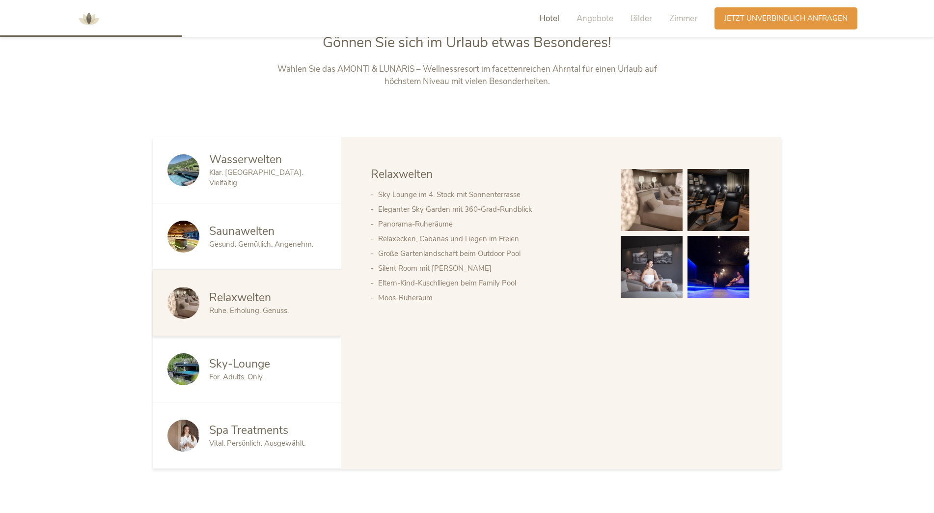
click at [665, 201] on img at bounding box center [652, 200] width 62 height 62
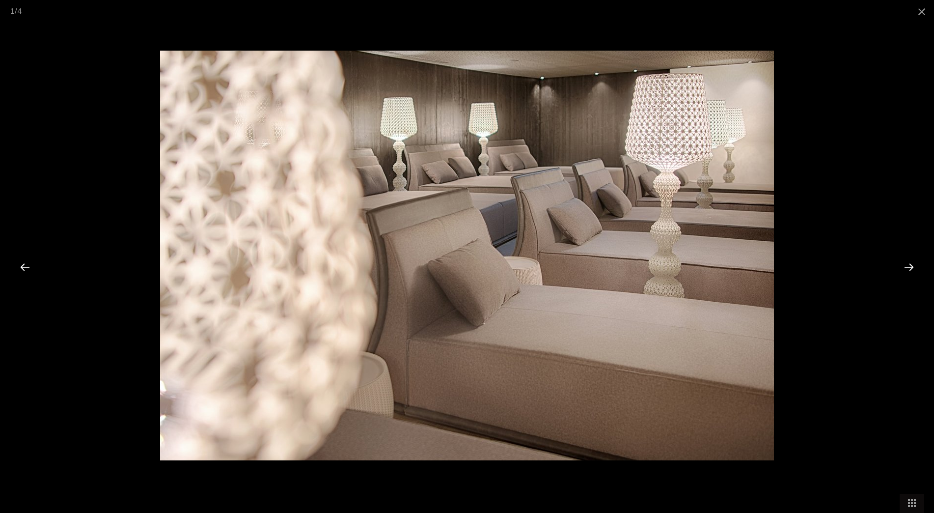
scroll to position [931, 0]
drag, startPoint x: 529, startPoint y: 299, endPoint x: 545, endPoint y: 292, distance: 17.0
click at [922, 12] on span at bounding box center [922, 11] width 25 height 23
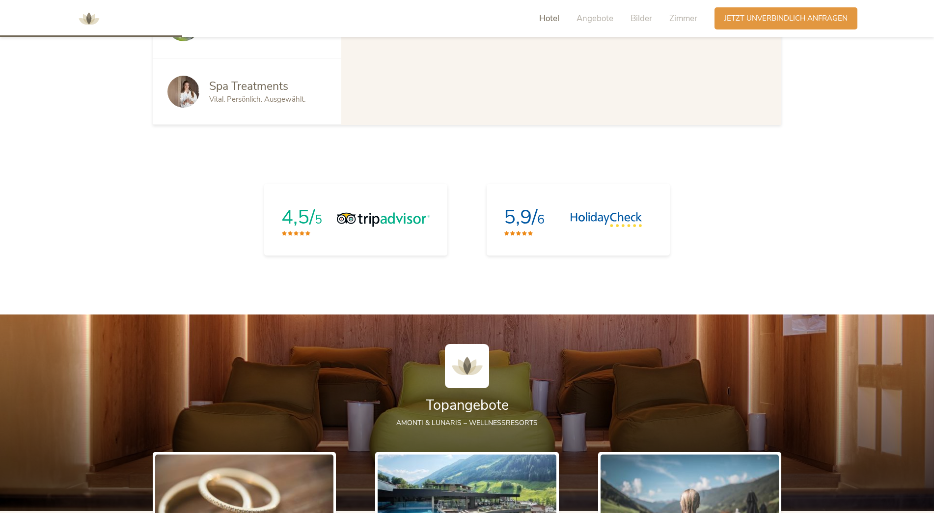
scroll to position [587, 0]
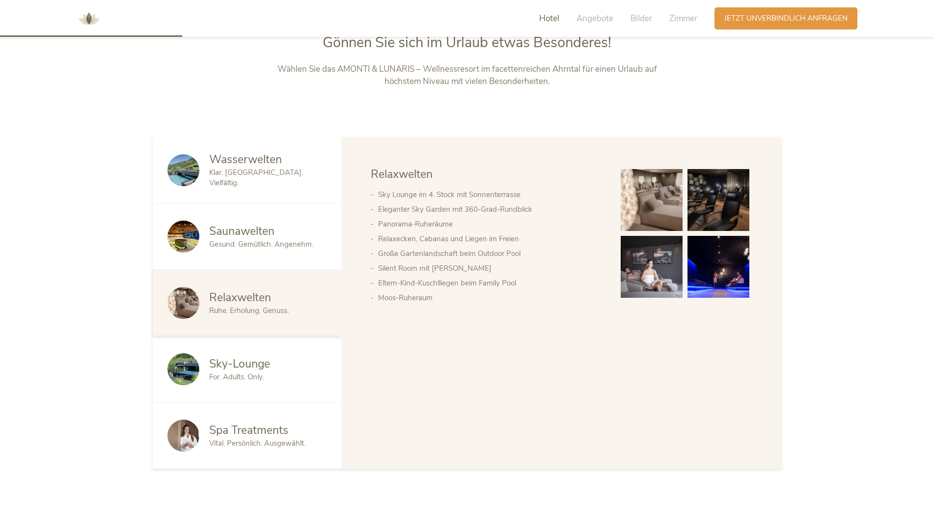
click at [253, 358] on span "Sky-Lounge" at bounding box center [239, 363] width 61 height 15
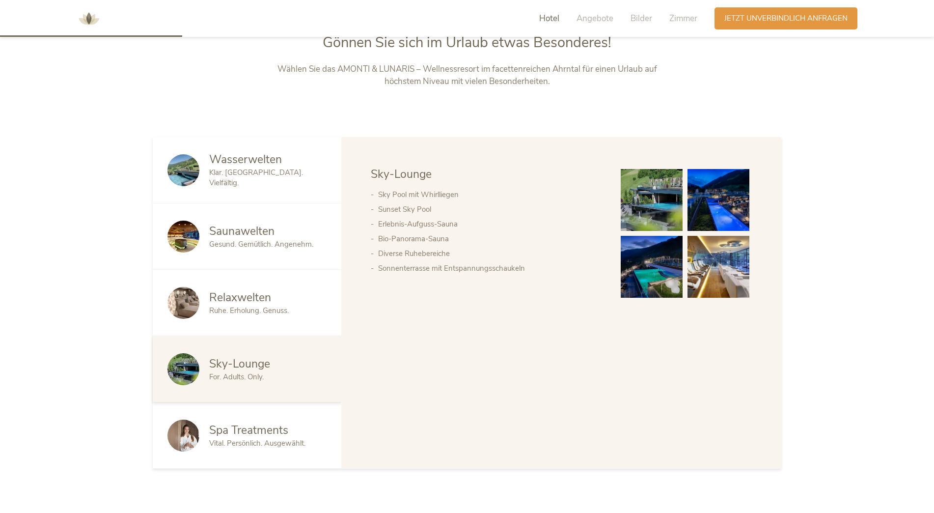
click at [651, 189] on img at bounding box center [652, 200] width 62 height 62
